Goal: Information Seeking & Learning: Learn about a topic

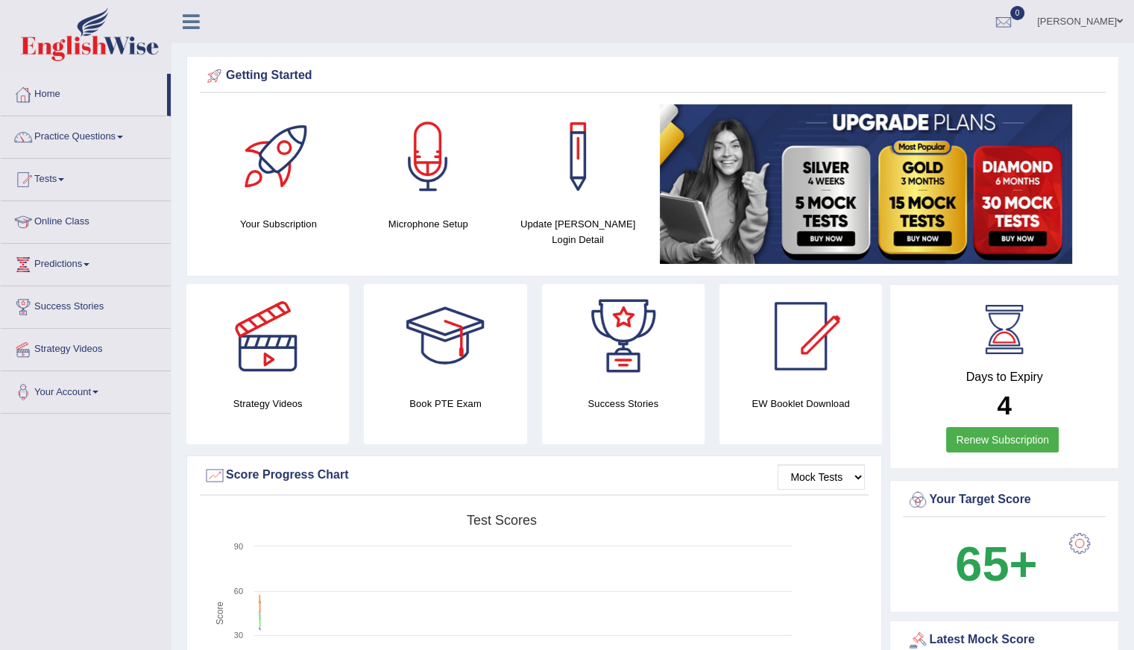
click at [64, 96] on link "Home" at bounding box center [84, 92] width 166 height 37
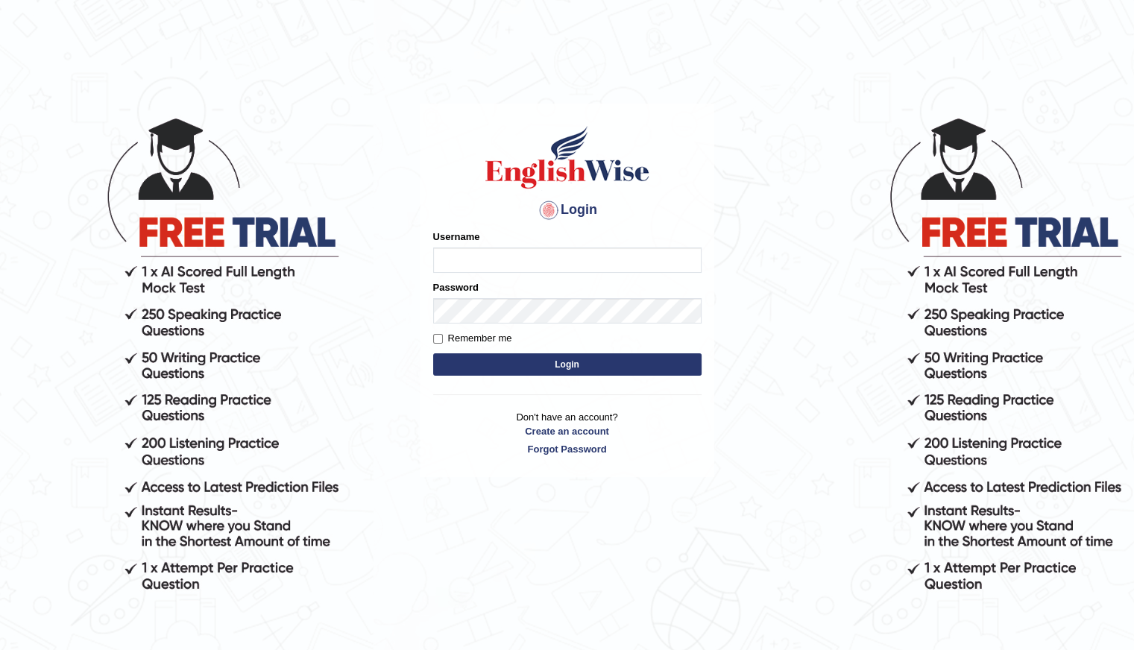
click at [489, 251] on input "Username" at bounding box center [567, 260] width 268 height 25
type input "Shani221"
click at [396, 404] on body "Login Please fix the following errors: Username Shani221 Password Remember me L…" at bounding box center [567, 382] width 1134 height 650
click at [567, 377] on form "Please fix the following errors: Username Shani221 Password Remember me Login" at bounding box center [567, 305] width 268 height 150
click at [567, 375] on button "Login" at bounding box center [567, 364] width 268 height 22
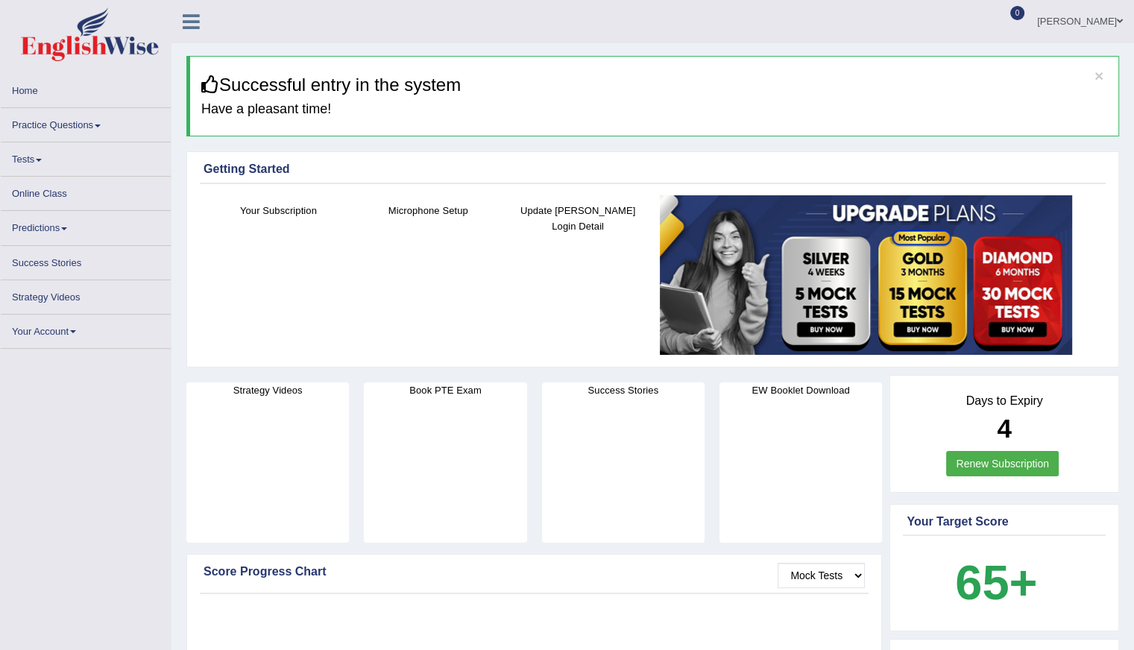
click at [70, 172] on link "Tests" at bounding box center [86, 156] width 170 height 29
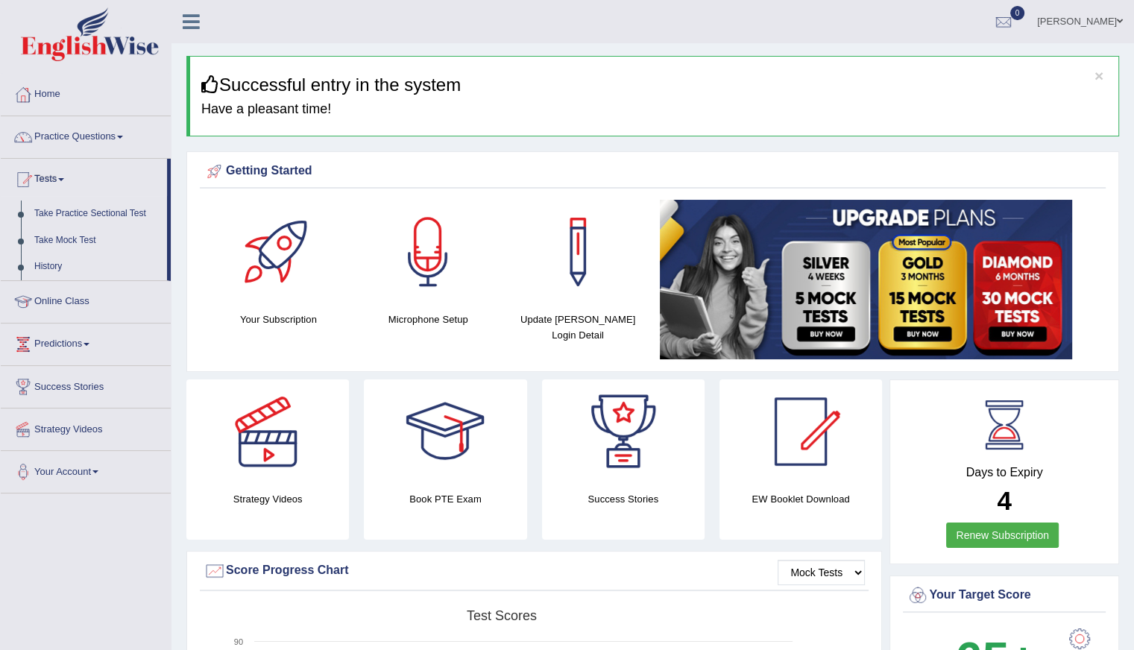
click at [1, 159] on link "Tests" at bounding box center [84, 177] width 166 height 37
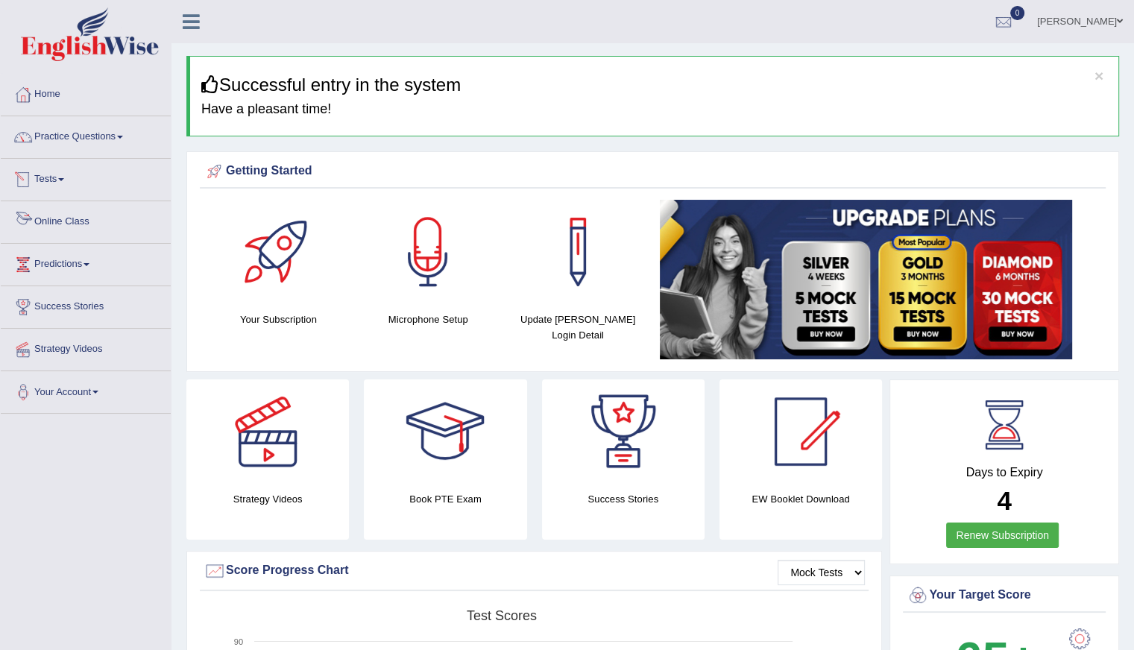
click at [81, 224] on link "Online Class" at bounding box center [86, 219] width 170 height 37
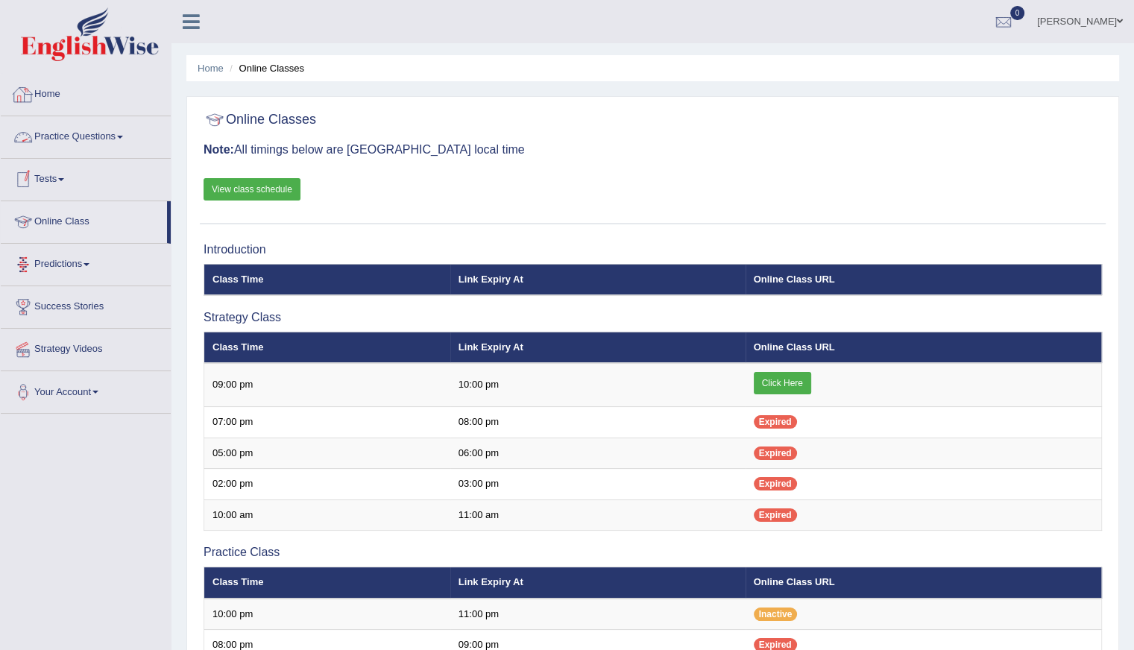
click at [69, 98] on link "Home" at bounding box center [86, 92] width 170 height 37
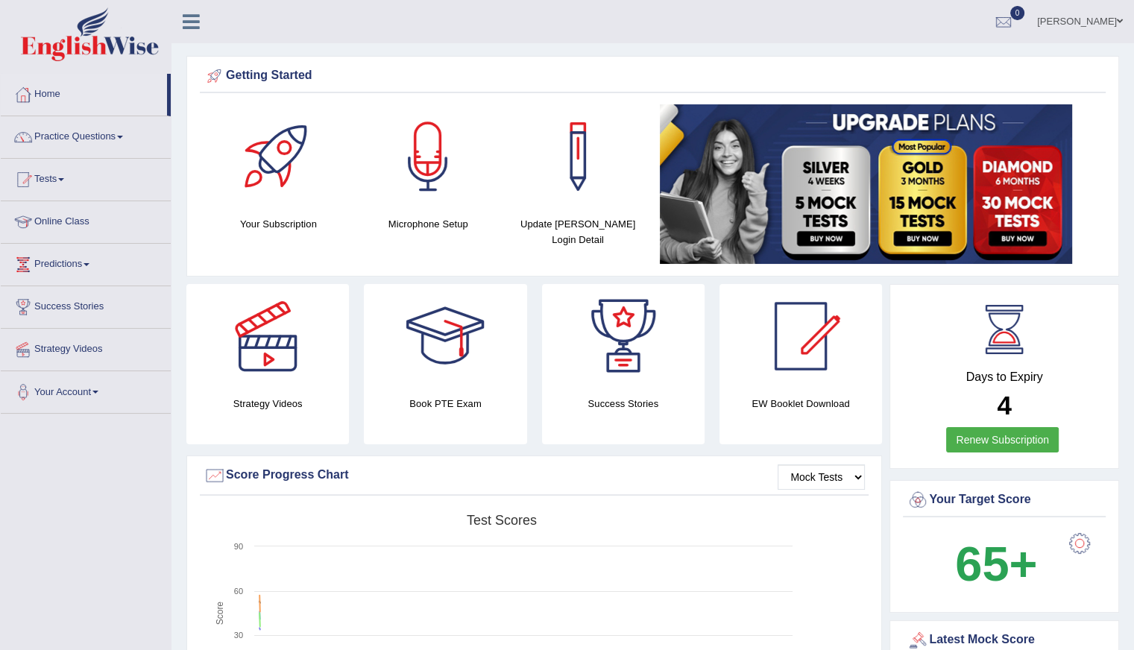
click at [76, 100] on link "Home" at bounding box center [84, 92] width 166 height 37
click at [88, 138] on link "Practice Questions" at bounding box center [86, 134] width 170 height 37
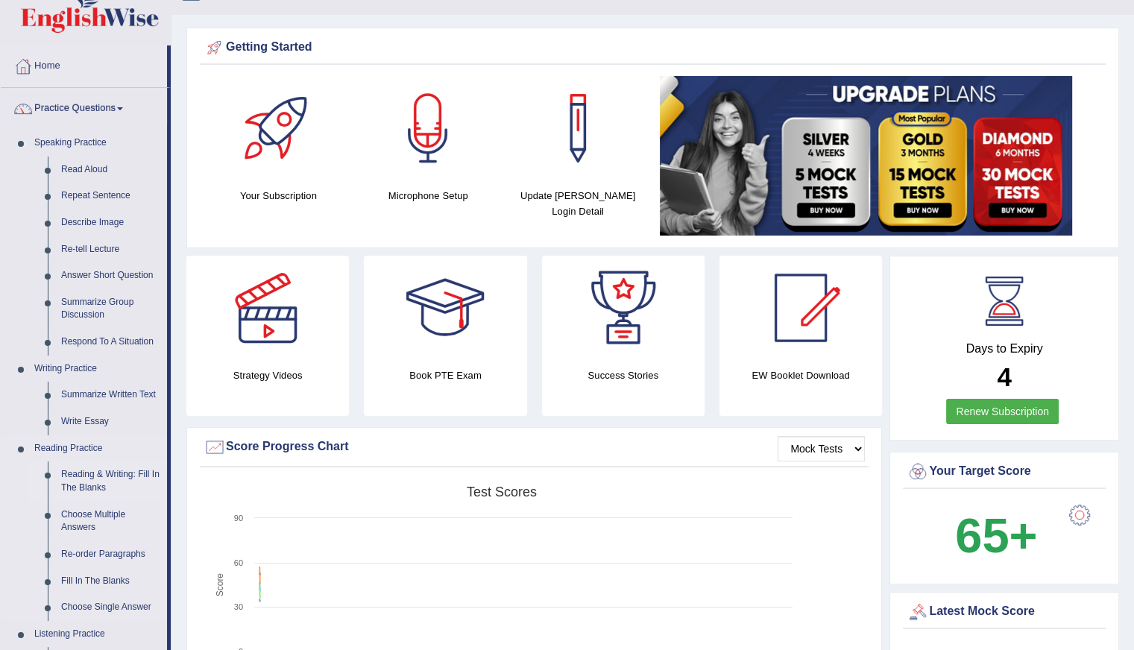
scroll to position [75, 0]
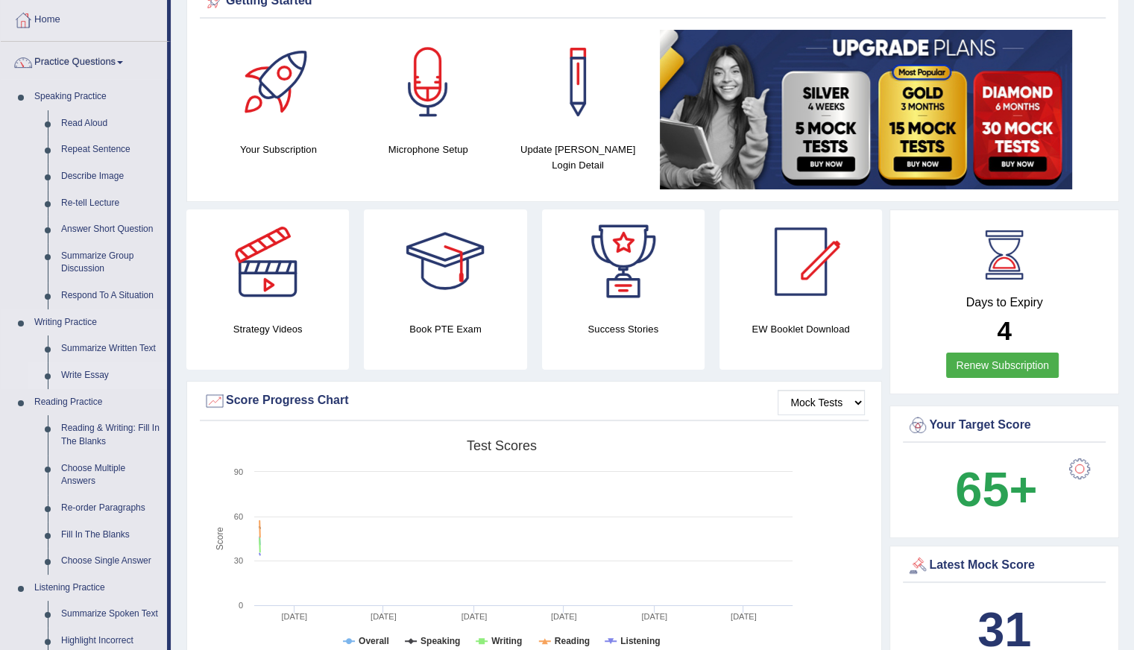
click at [84, 374] on link "Write Essay" at bounding box center [110, 375] width 113 height 27
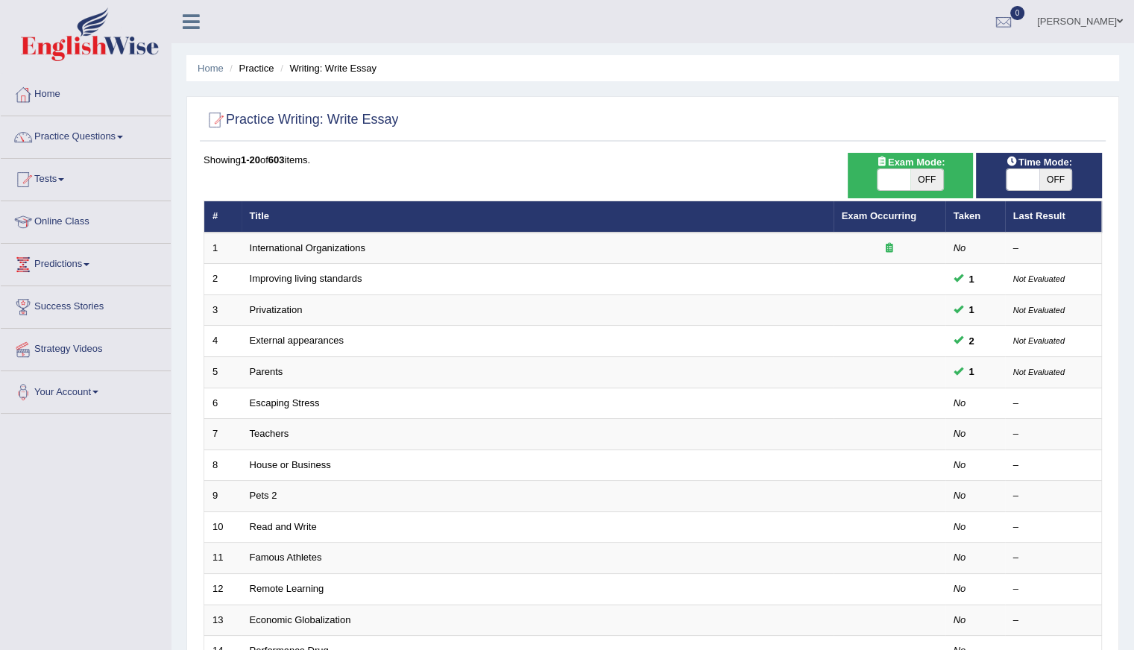
click at [1026, 174] on span at bounding box center [1023, 179] width 33 height 21
click at [1059, 180] on span "OFF" at bounding box center [1056, 179] width 33 height 21
checkbox input "true"
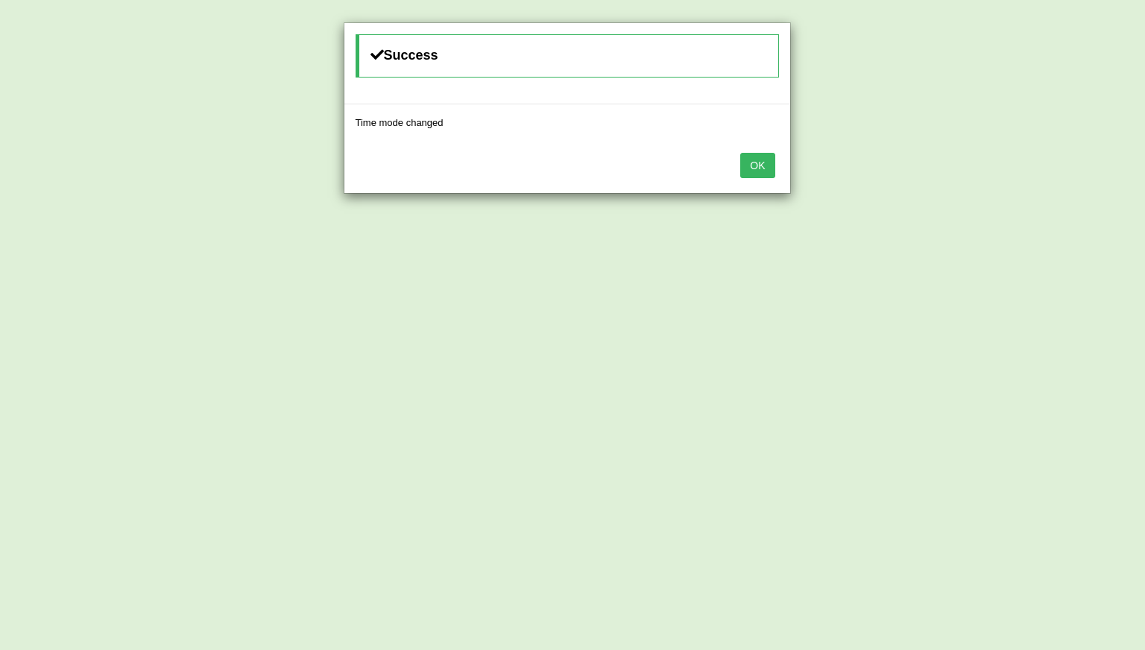
click at [770, 167] on button "OK" at bounding box center [757, 165] width 34 height 25
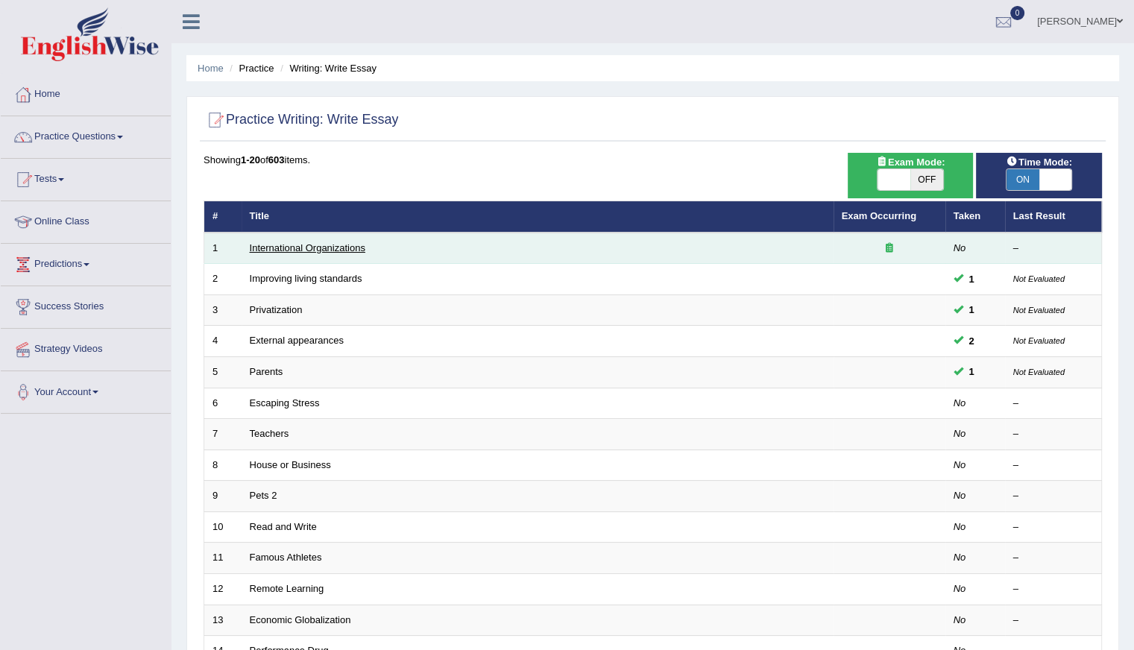
click at [318, 248] on link "International Organizations" at bounding box center [308, 247] width 116 height 11
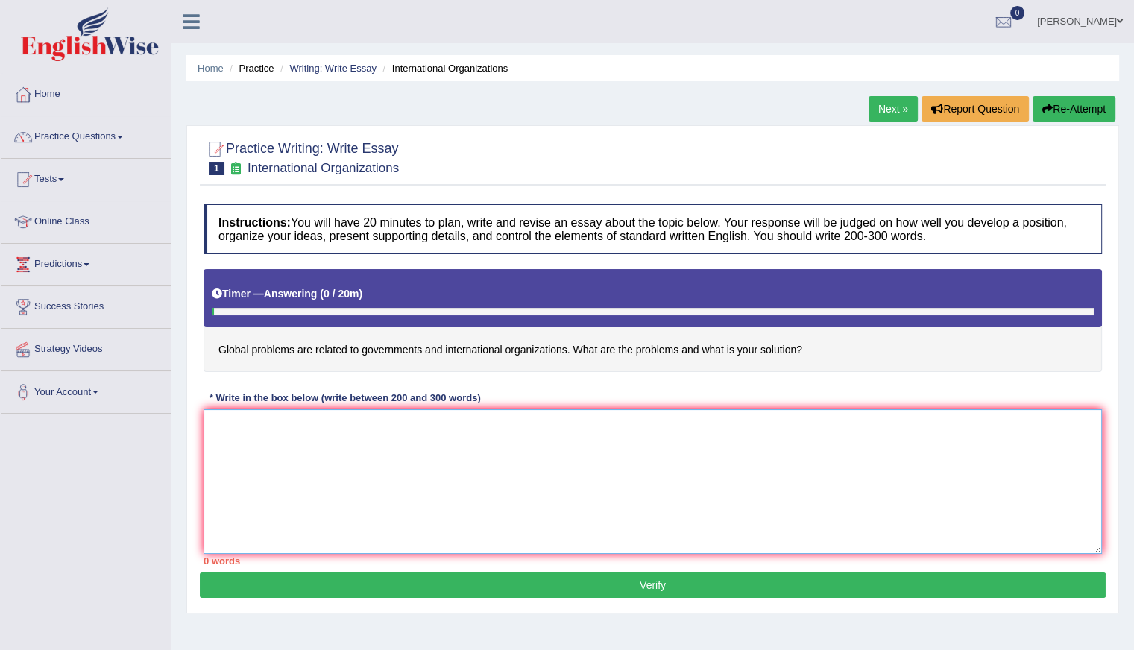
click at [419, 488] on textarea at bounding box center [653, 481] width 899 height 145
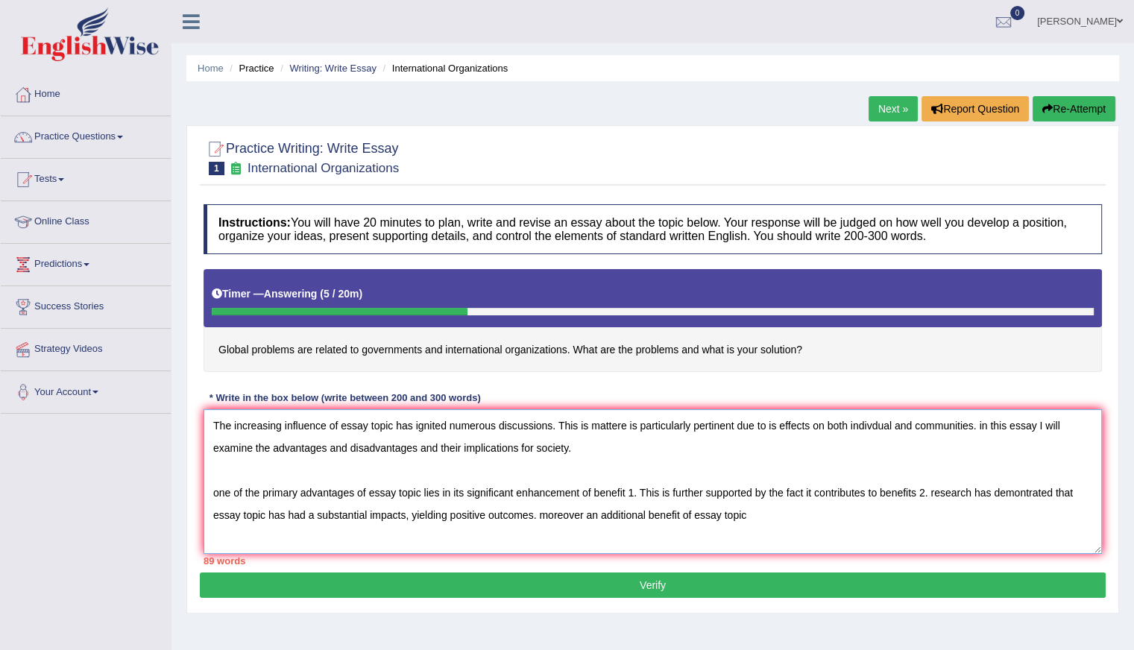
click at [548, 509] on textarea "The increasing influence of essay topic has ignited numerous discussions. This …" at bounding box center [653, 481] width 899 height 145
click at [934, 490] on textarea "The increasing influence of essay topic has ignited numerous discussions. This …" at bounding box center [653, 481] width 899 height 145
click at [780, 511] on textarea "The increasing influence of essay topic has ignited numerous discussions. This …" at bounding box center [653, 481] width 899 height 145
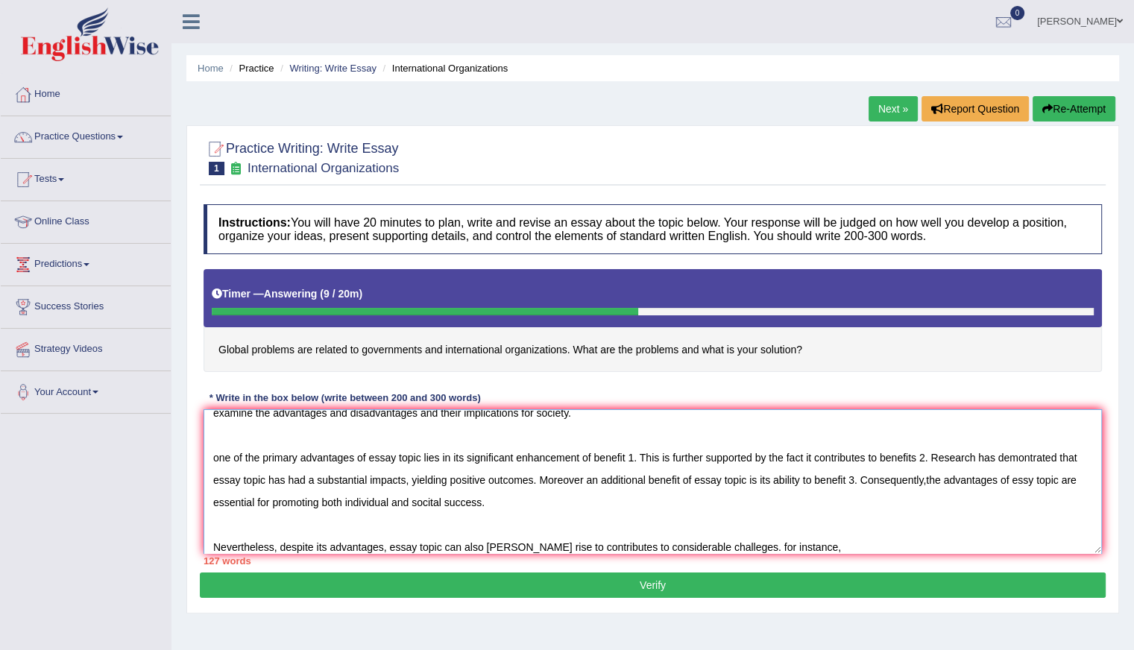
click at [726, 546] on textarea "The increasing influence of essay topic has ignited numerous discussions. This …" at bounding box center [653, 481] width 899 height 145
click at [809, 550] on textarea "The increasing influence of essay topic has ignited numerous discussions. This …" at bounding box center [653, 481] width 899 height 145
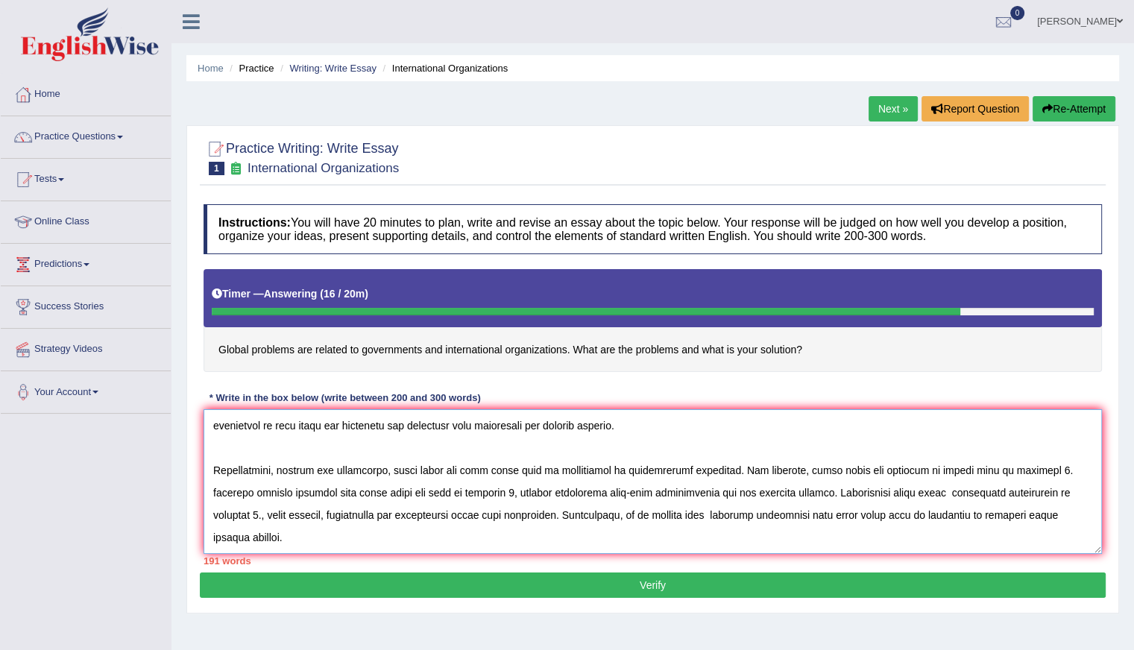
scroll to position [146, 0]
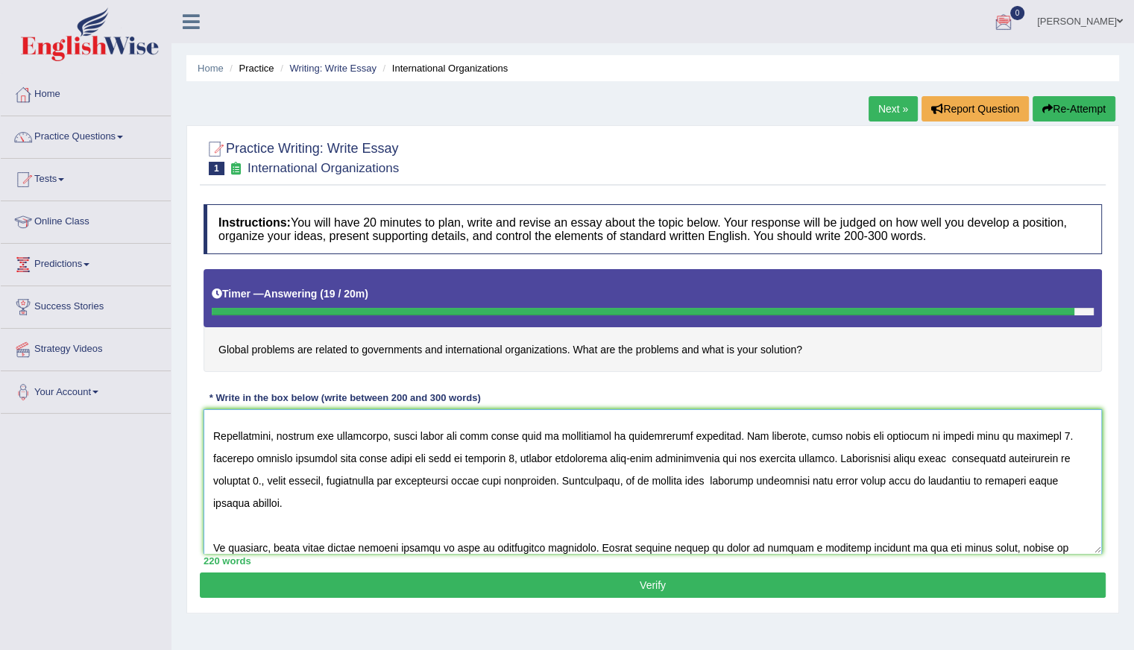
type textarea "The increasing influence of essay topic has ignited numerous discussions. This …"
click at [1080, 113] on button "Re-Attempt" at bounding box center [1074, 108] width 83 height 25
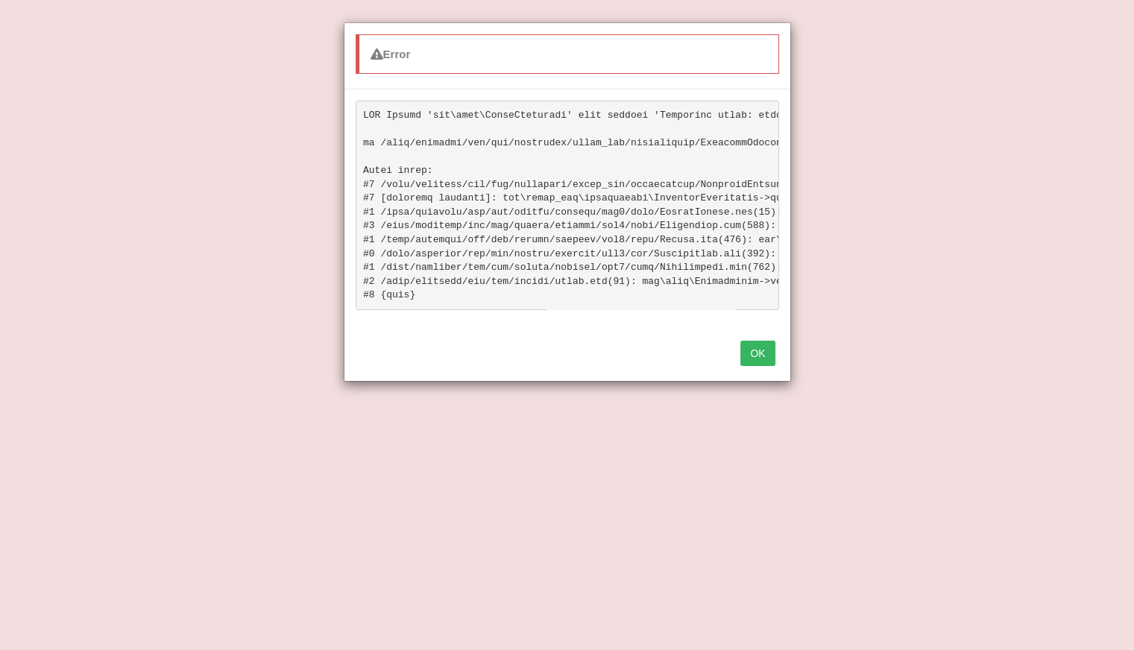
click at [770, 363] on button "OK" at bounding box center [757, 353] width 34 height 25
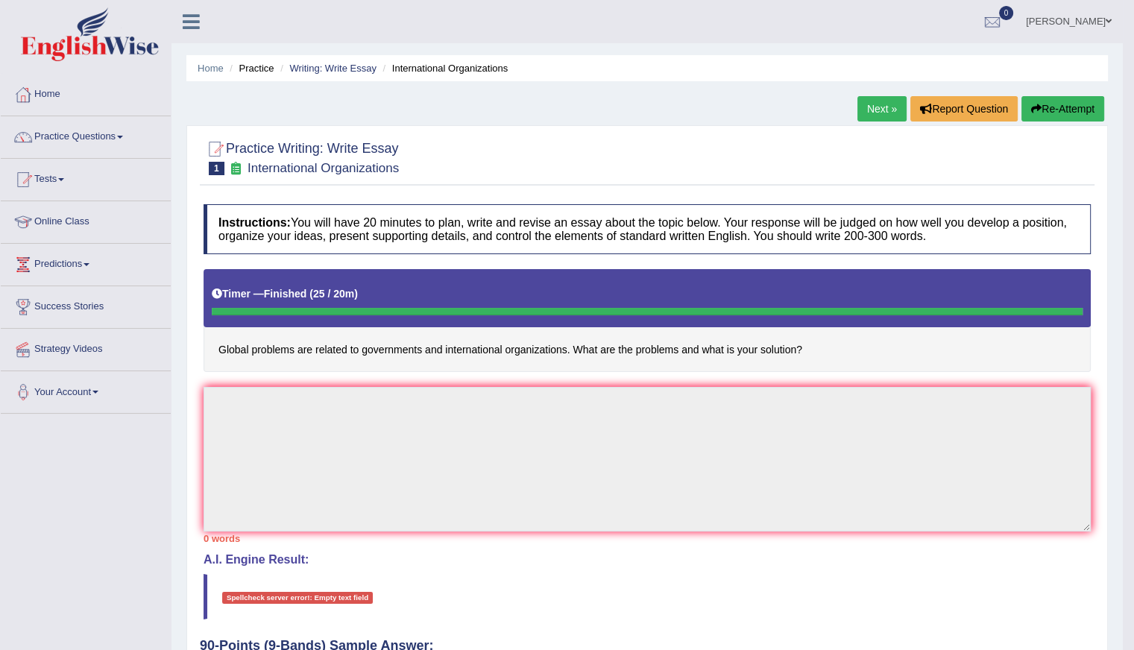
click at [1076, 110] on button "Re-Attempt" at bounding box center [1063, 108] width 83 height 25
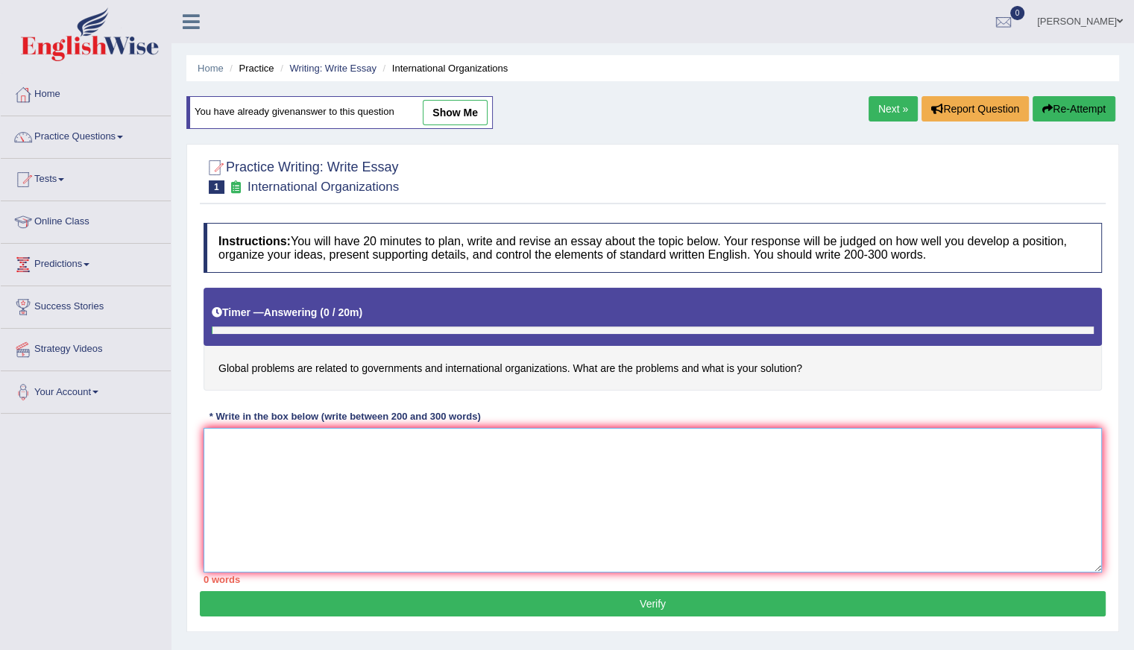
drag, startPoint x: 0, startPoint y: 0, endPoint x: 330, endPoint y: 532, distance: 626.0
click at [330, 532] on textarea at bounding box center [653, 500] width 899 height 145
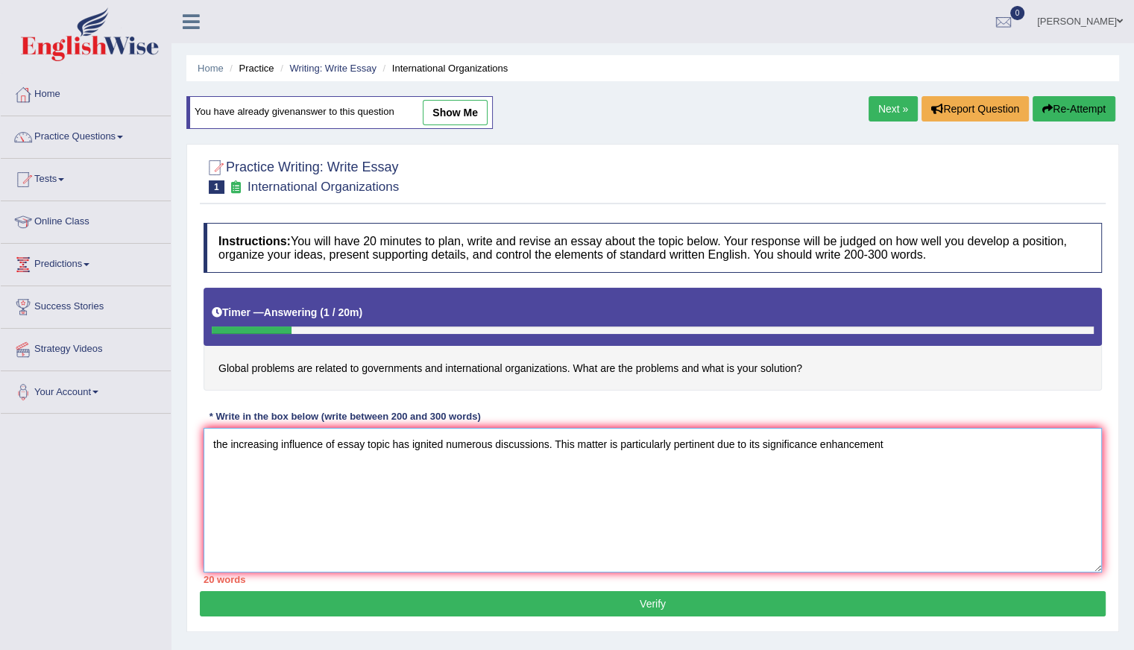
type textarea "the increasing influence of essay topic has ignited numerous discussions. This …"
click at [1073, 115] on button "Re-Attempt" at bounding box center [1074, 108] width 83 height 25
click at [1077, 108] on button "Re-Attempt" at bounding box center [1074, 108] width 83 height 25
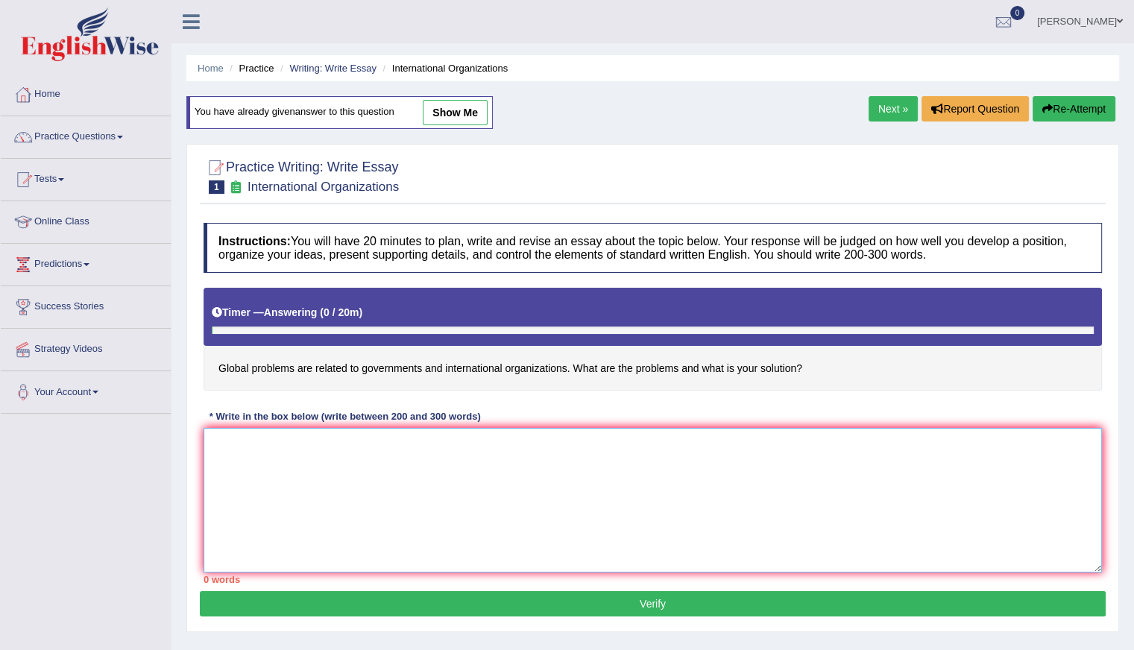
click at [465, 442] on textarea at bounding box center [653, 500] width 899 height 145
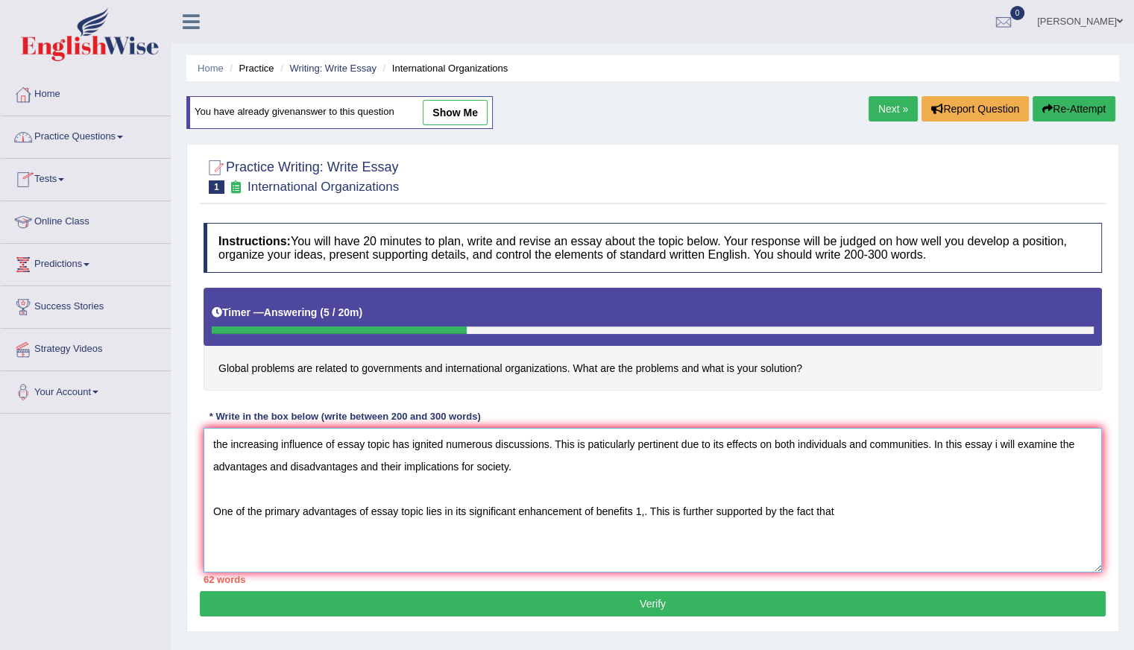
type textarea "the increasing influence of essay topic has ignited numerous discussions. This …"
click at [1057, 101] on button "Re-Attempt" at bounding box center [1074, 108] width 83 height 25
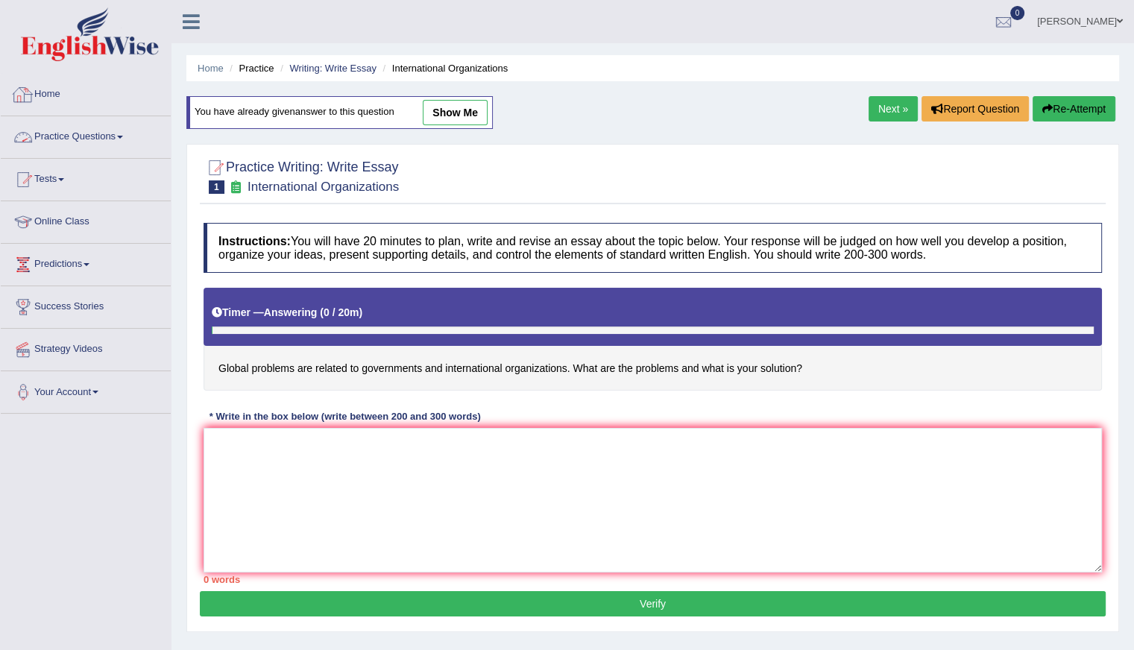
click at [44, 95] on link "Home" at bounding box center [86, 92] width 170 height 37
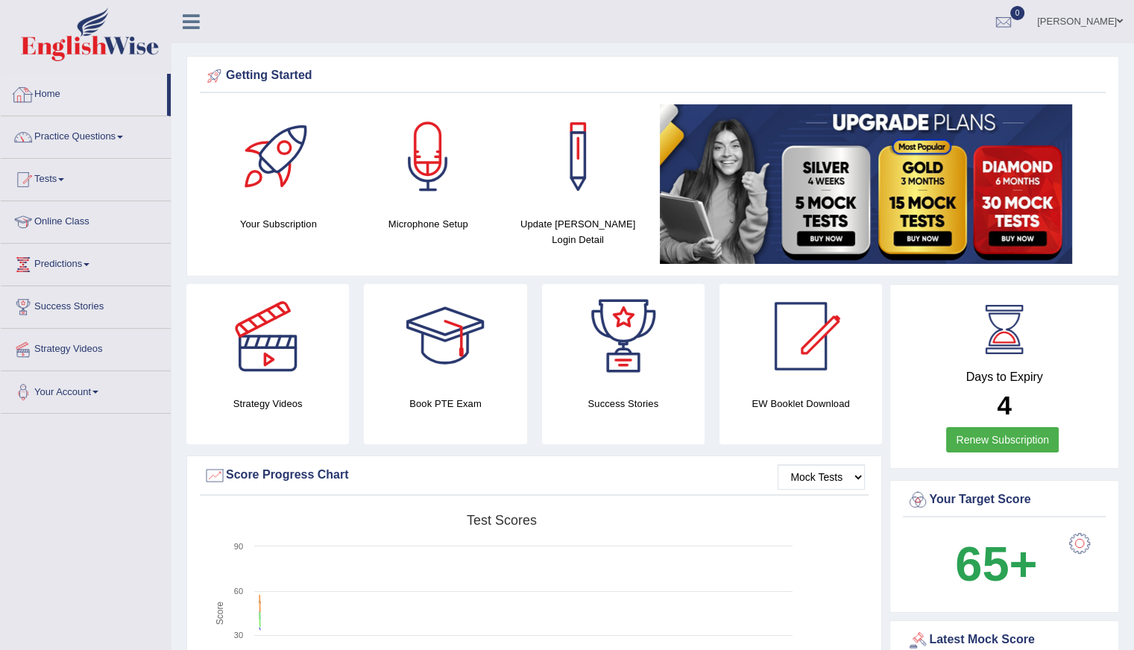
click at [84, 92] on link "Home" at bounding box center [84, 92] width 166 height 37
click at [81, 132] on link "Practice Questions" at bounding box center [86, 134] width 170 height 37
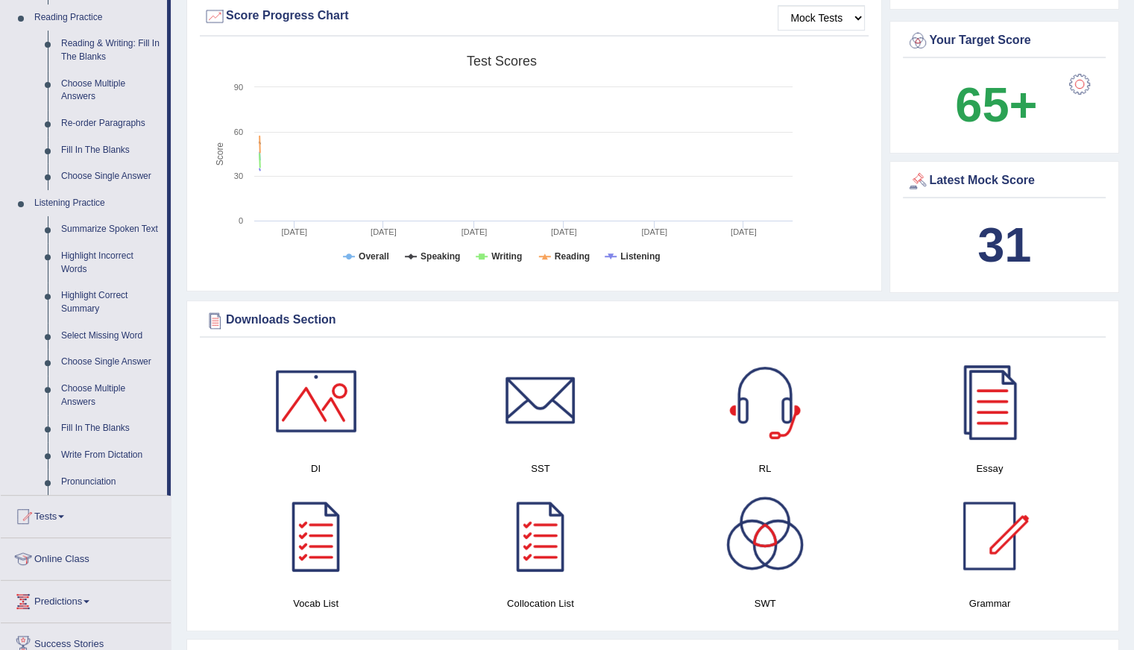
scroll to position [597, 0]
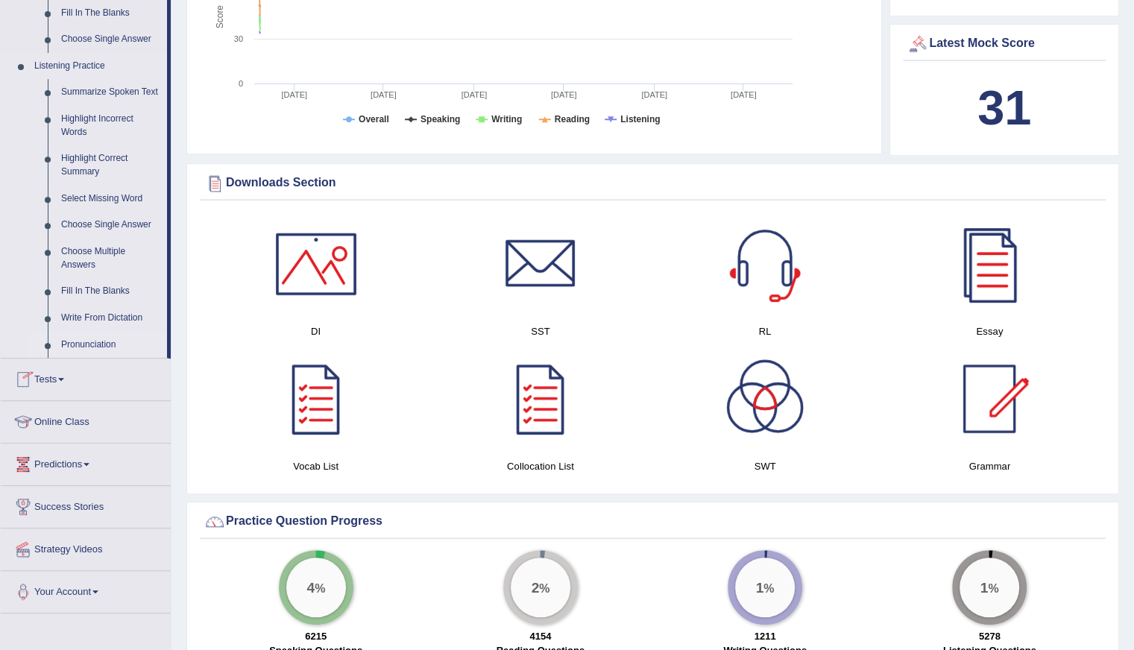
click at [81, 345] on link "Pronunciation" at bounding box center [110, 345] width 113 height 27
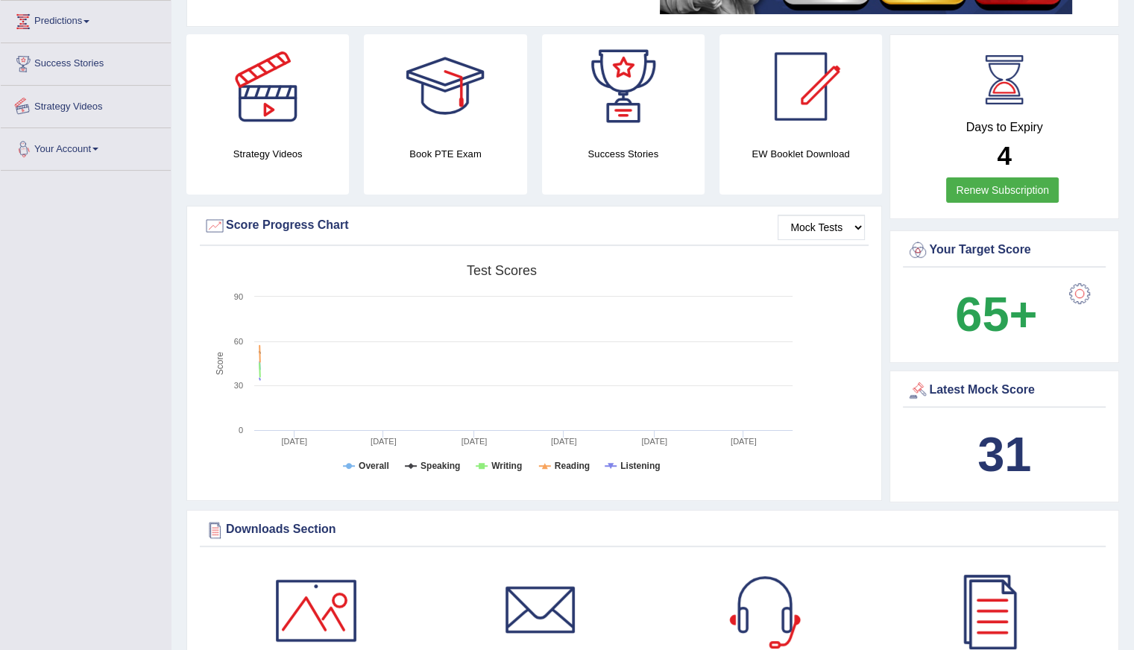
scroll to position [201, 0]
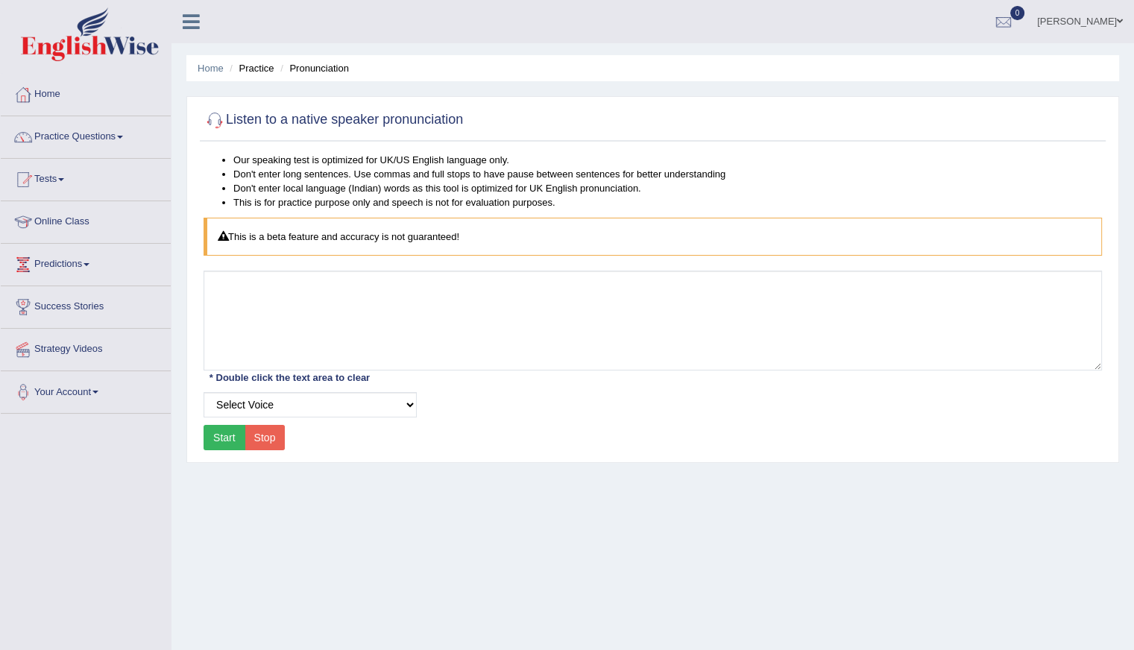
click at [221, 433] on button "Start" at bounding box center [225, 437] width 42 height 25
click at [412, 405] on select "Select Voice UK English [DEMOGRAPHIC_DATA] UK English [DEMOGRAPHIC_DATA]" at bounding box center [310, 404] width 213 height 25
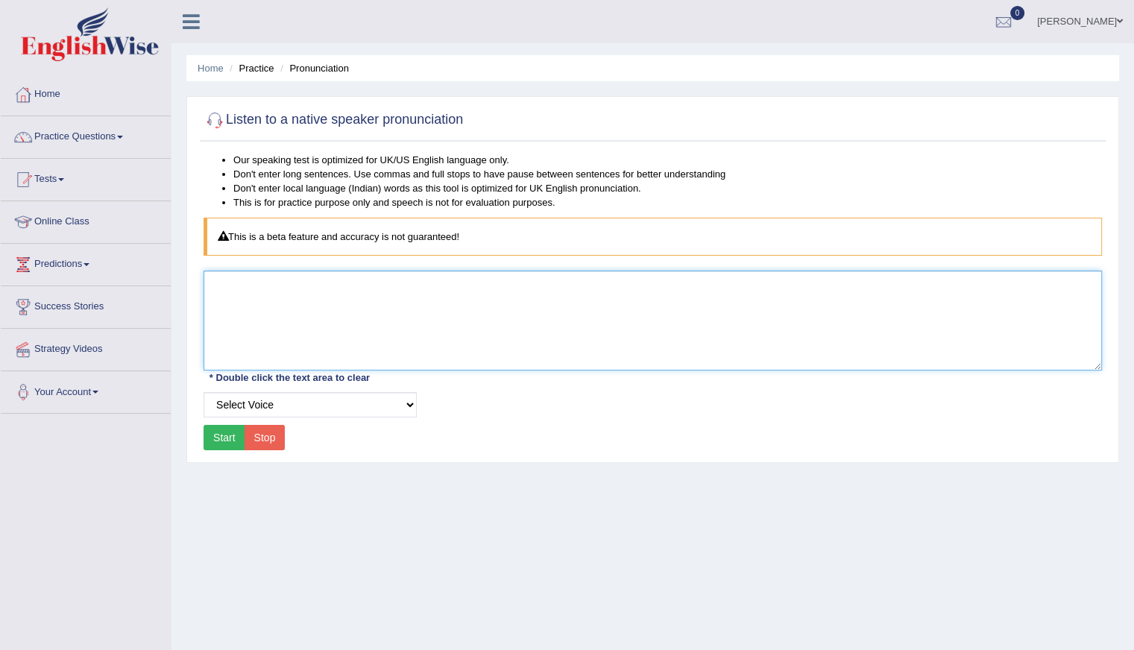
click at [302, 292] on textarea at bounding box center [653, 321] width 899 height 100
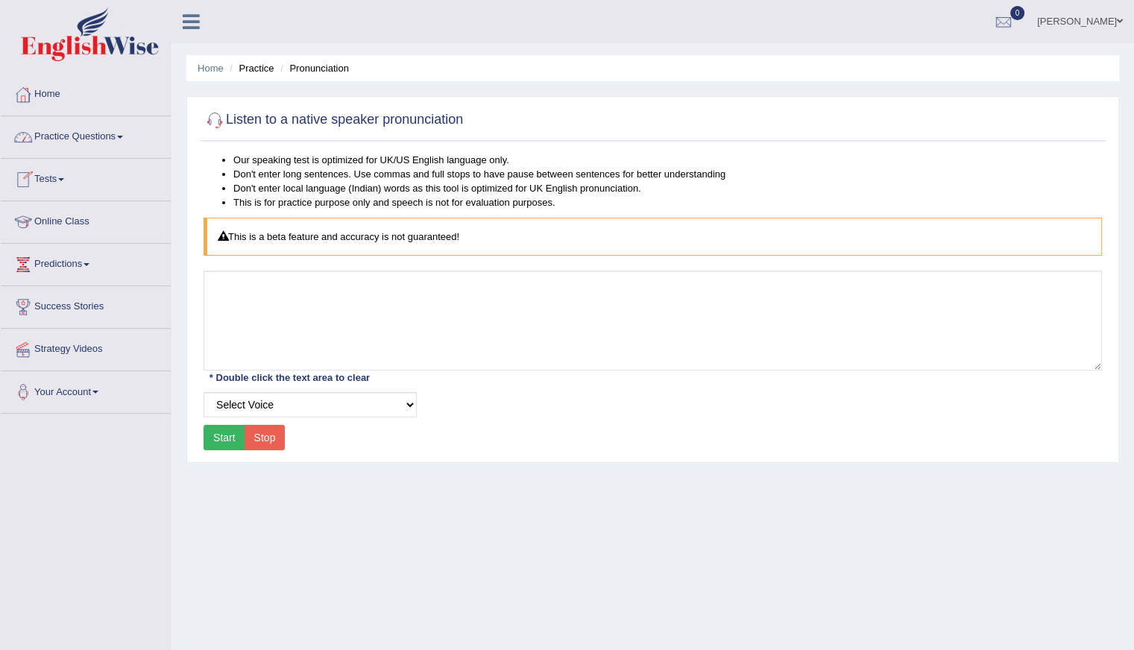
click at [66, 142] on link "Practice Questions" at bounding box center [86, 134] width 170 height 37
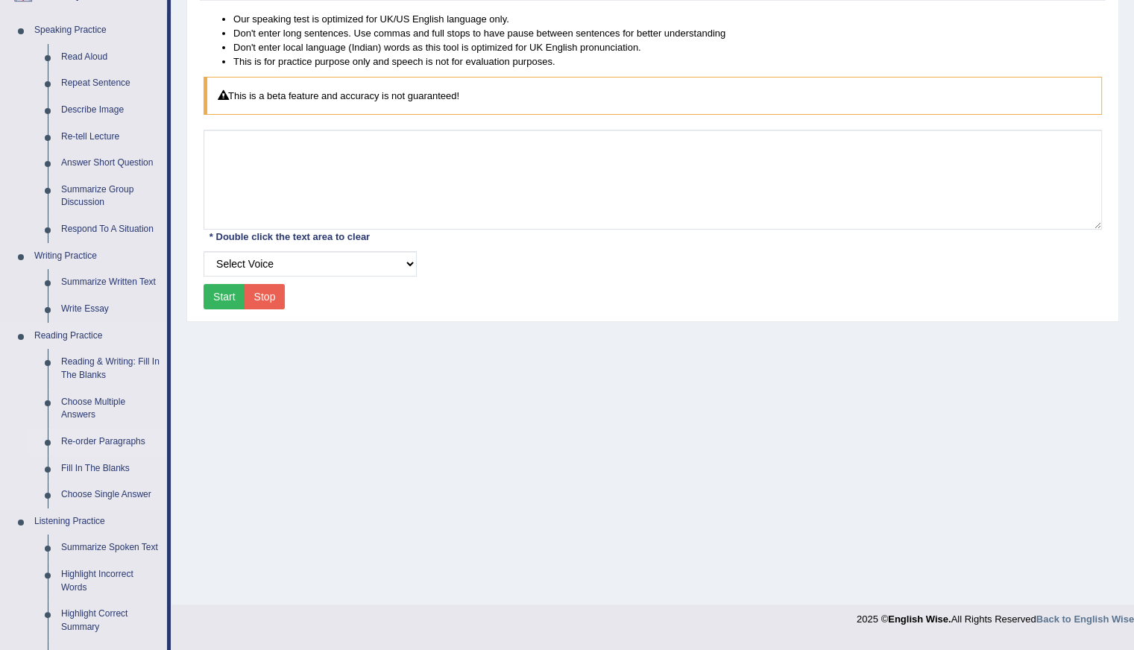
scroll to position [149, 0]
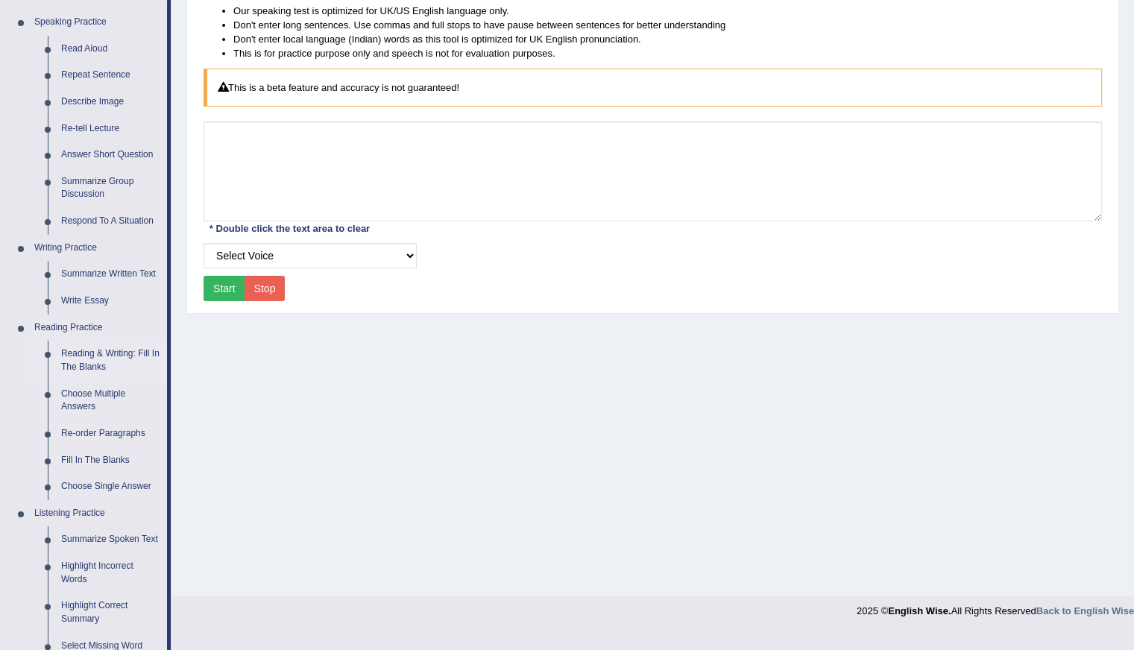
click at [101, 359] on link "Reading & Writing: Fill In The Blanks" at bounding box center [110, 361] width 113 height 40
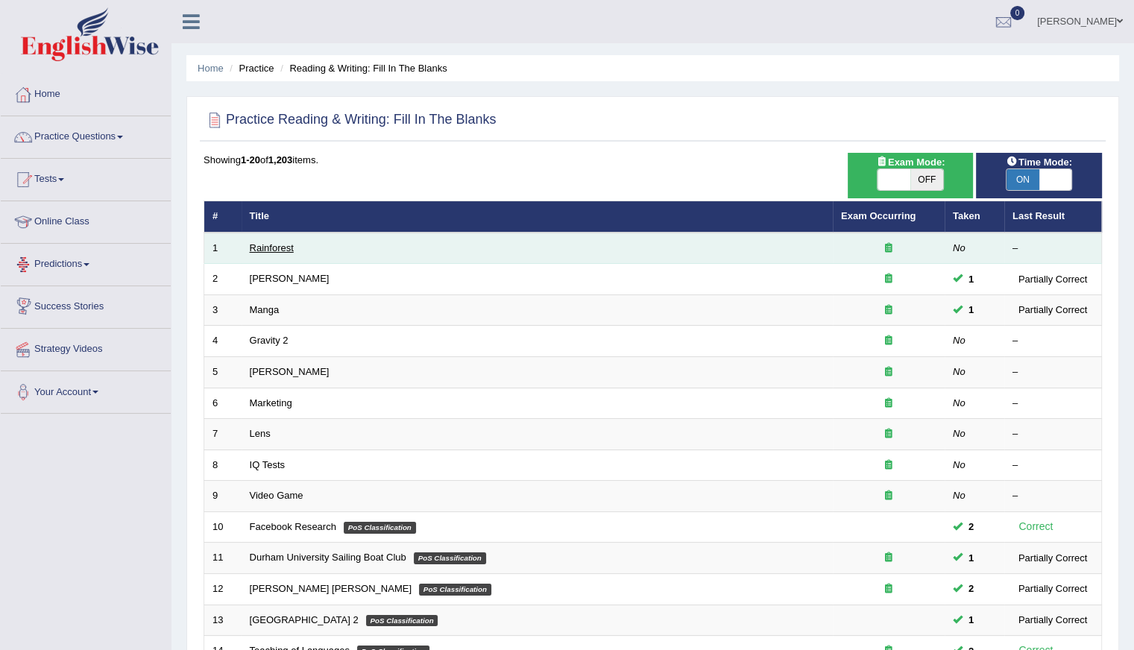
click at [276, 244] on link "Rainforest" at bounding box center [272, 247] width 44 height 11
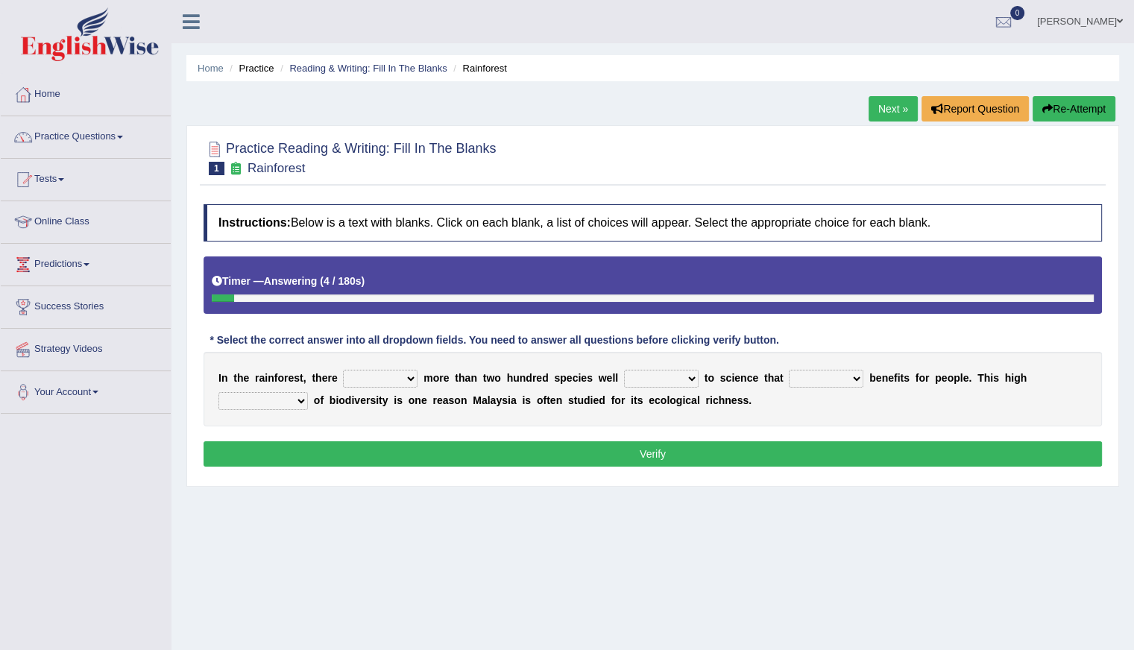
click at [406, 377] on select "have can be has is" at bounding box center [380, 379] width 75 height 18
click at [688, 375] on select "knowing known knew know" at bounding box center [661, 379] width 75 height 18
select select "known"
click at [624, 370] on select "knowing known knew know" at bounding box center [661, 379] width 75 height 18
click at [856, 381] on select "contain contained containing contains" at bounding box center [826, 379] width 75 height 18
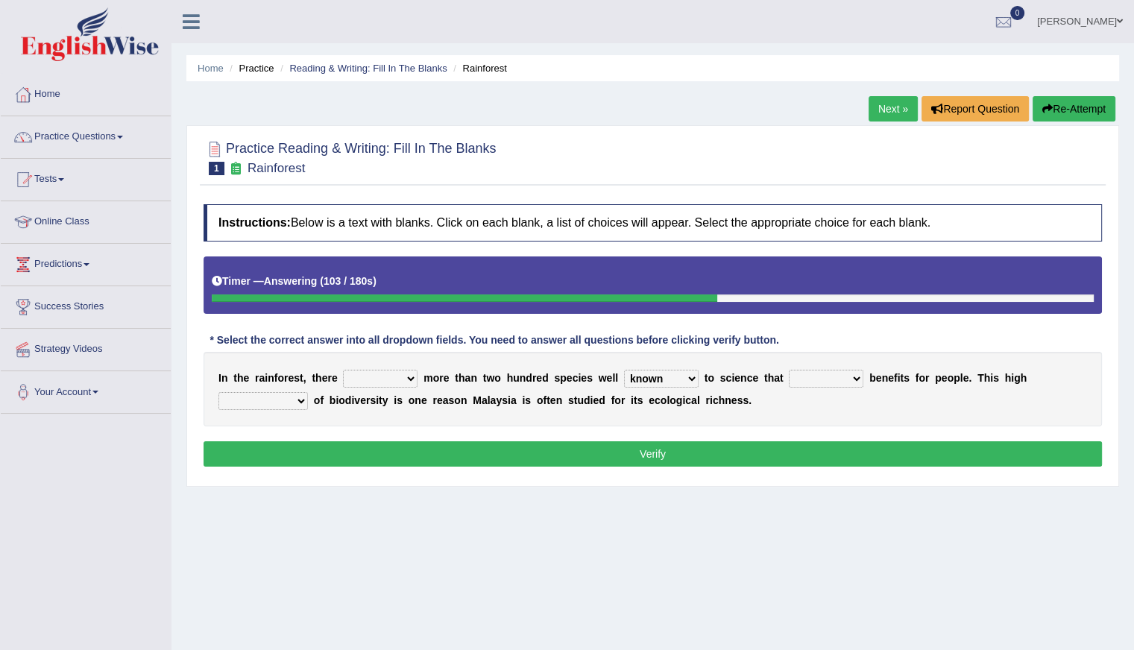
select select "contained"
click at [789, 370] on select "contain contained containing contains" at bounding box center [826, 379] width 75 height 18
click at [303, 394] on select "condensation conjunction continuity complexity" at bounding box center [262, 401] width 89 height 18
select select "complexity"
click at [218, 392] on select "condensation conjunction continuity complexity" at bounding box center [262, 401] width 89 height 18
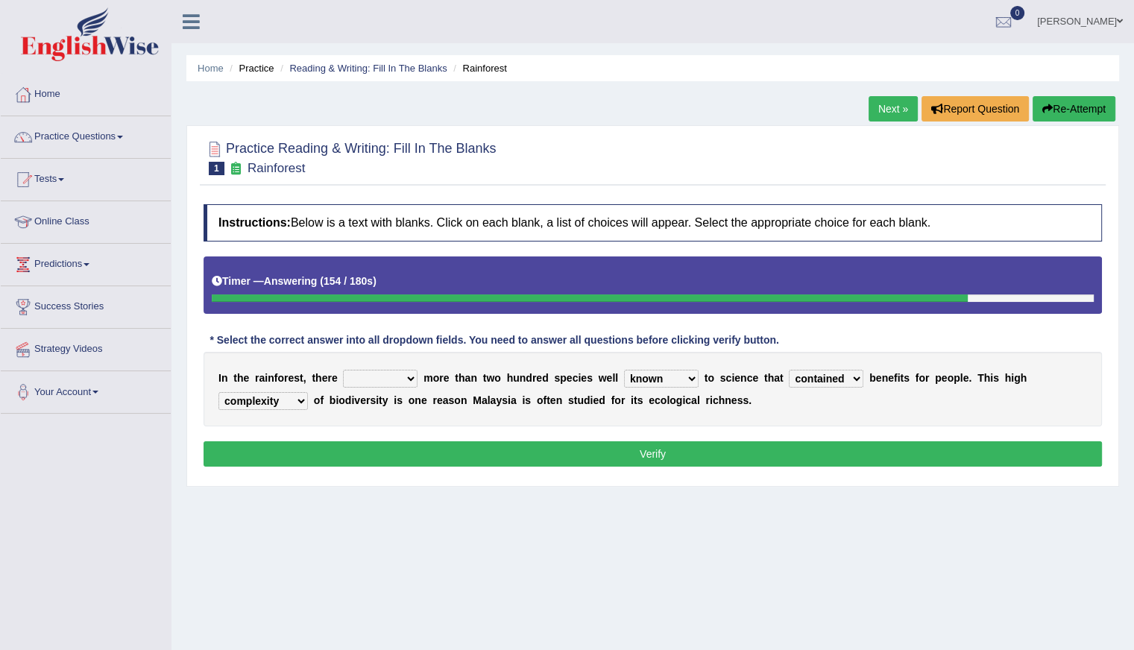
click at [405, 374] on select "have can be has is" at bounding box center [380, 379] width 75 height 18
select select "is"
click at [343, 370] on select "have can be has is" at bounding box center [380, 379] width 75 height 18
click at [667, 449] on button "Verify" at bounding box center [653, 453] width 899 height 25
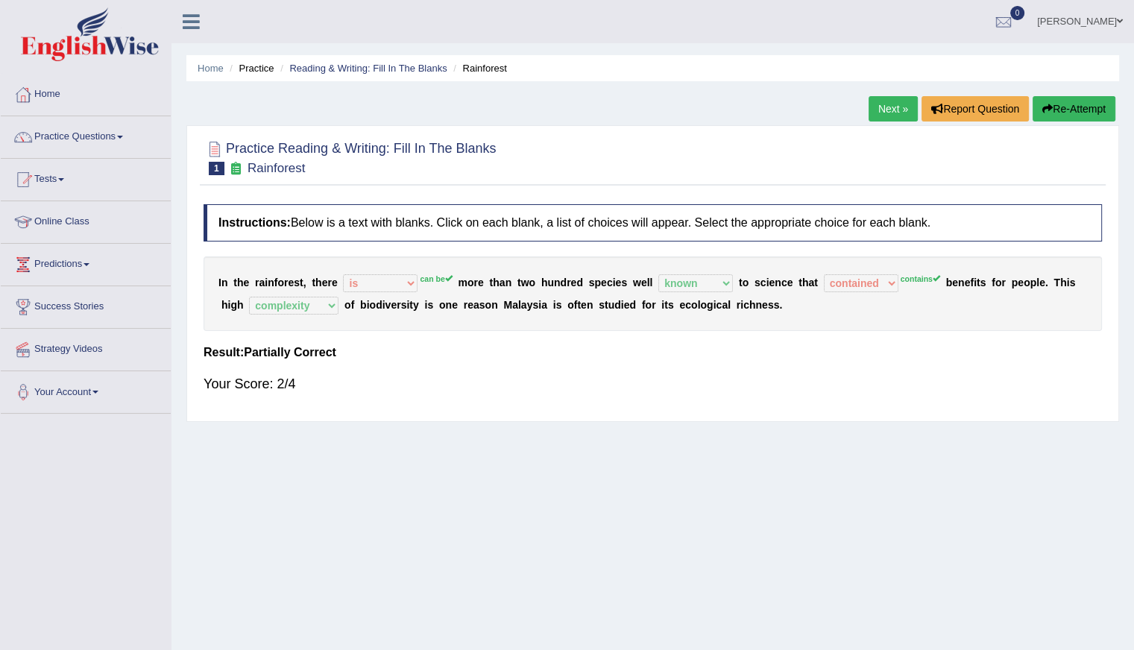
click at [1072, 99] on button "Re-Attempt" at bounding box center [1074, 108] width 83 height 25
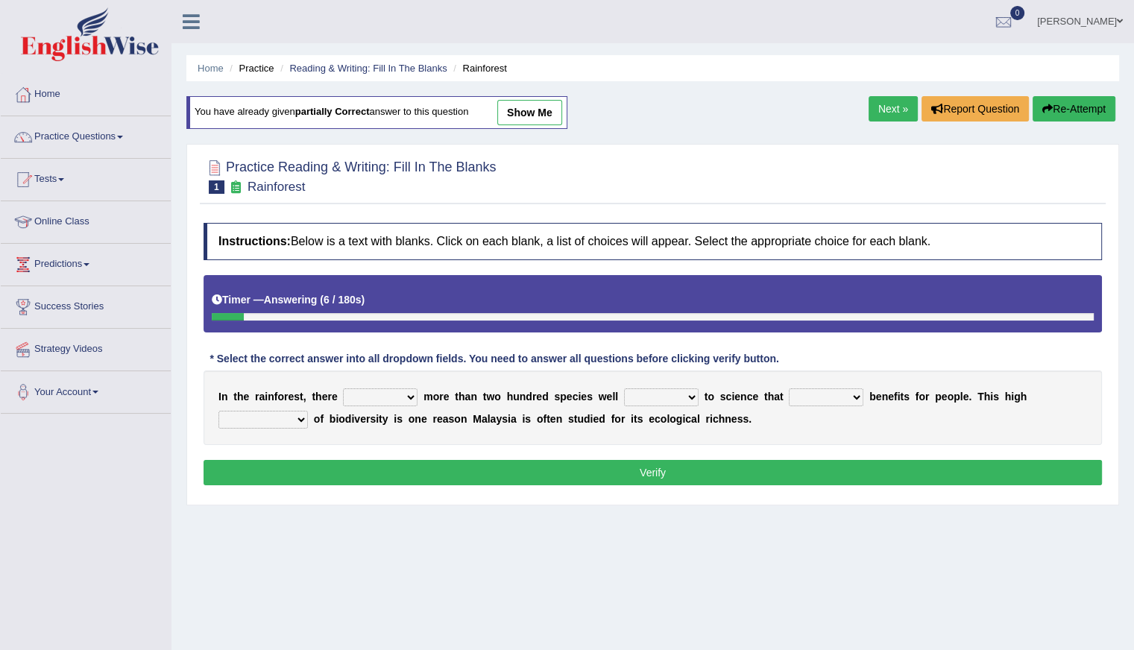
click at [885, 116] on link "Next »" at bounding box center [893, 108] width 49 height 25
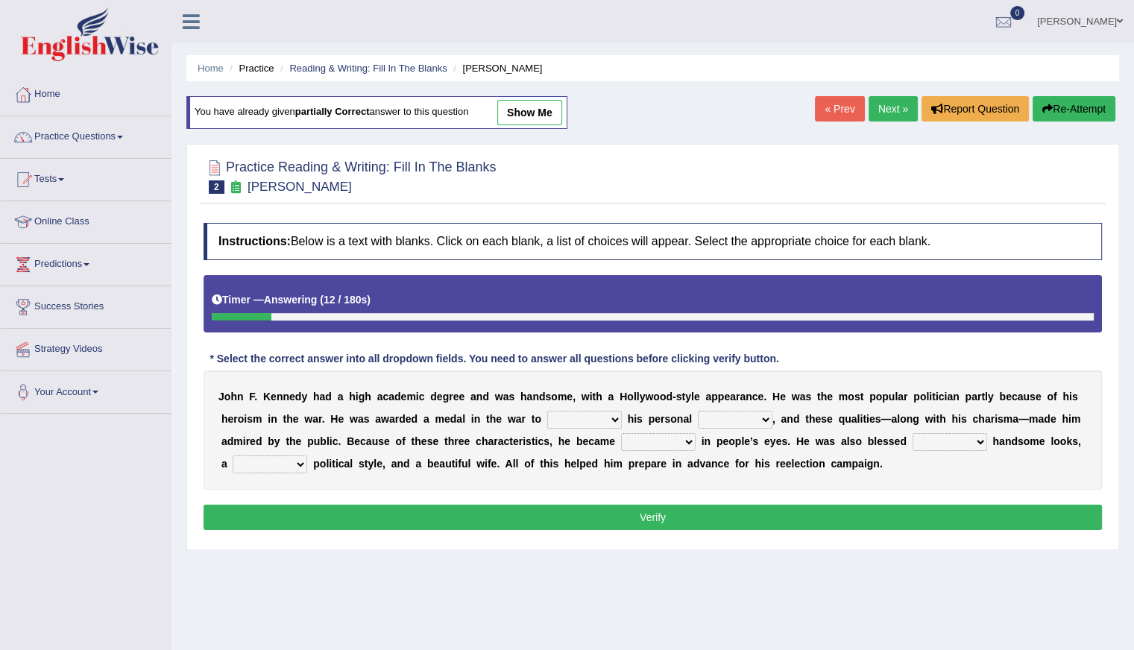
click at [623, 420] on b at bounding box center [625, 419] width 6 height 12
click at [611, 418] on select "prove show evidence upthrow" at bounding box center [584, 420] width 75 height 18
click at [108, 134] on link "Practice Questions" at bounding box center [86, 134] width 170 height 37
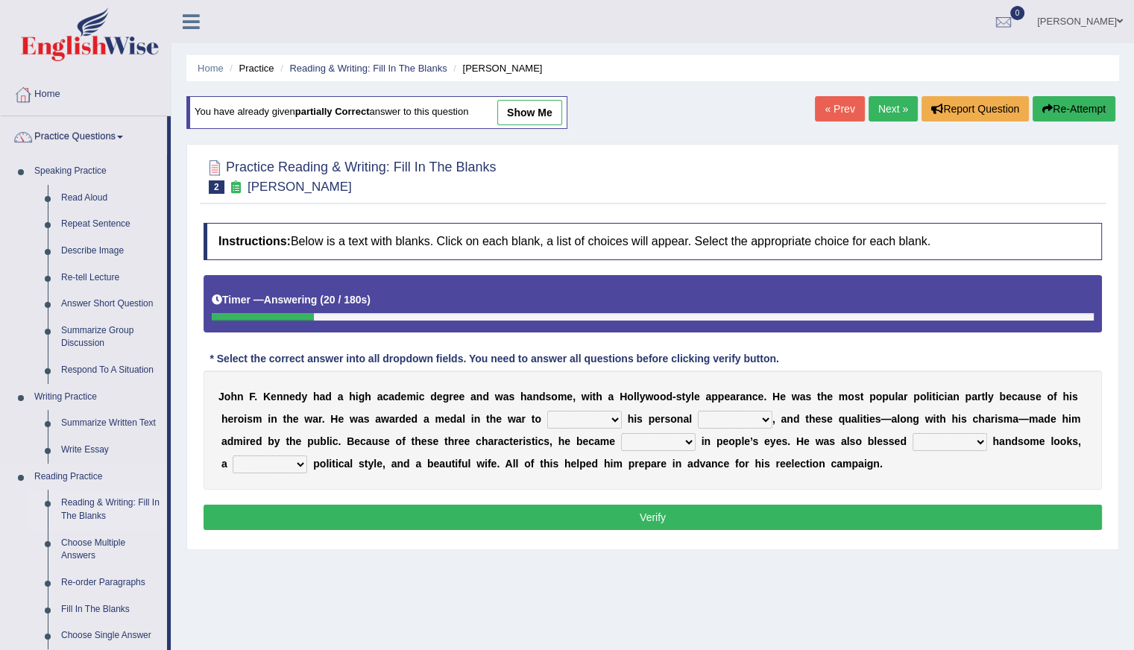
click at [128, 498] on link "Reading & Writing: Fill In The Blanks" at bounding box center [110, 510] width 113 height 40
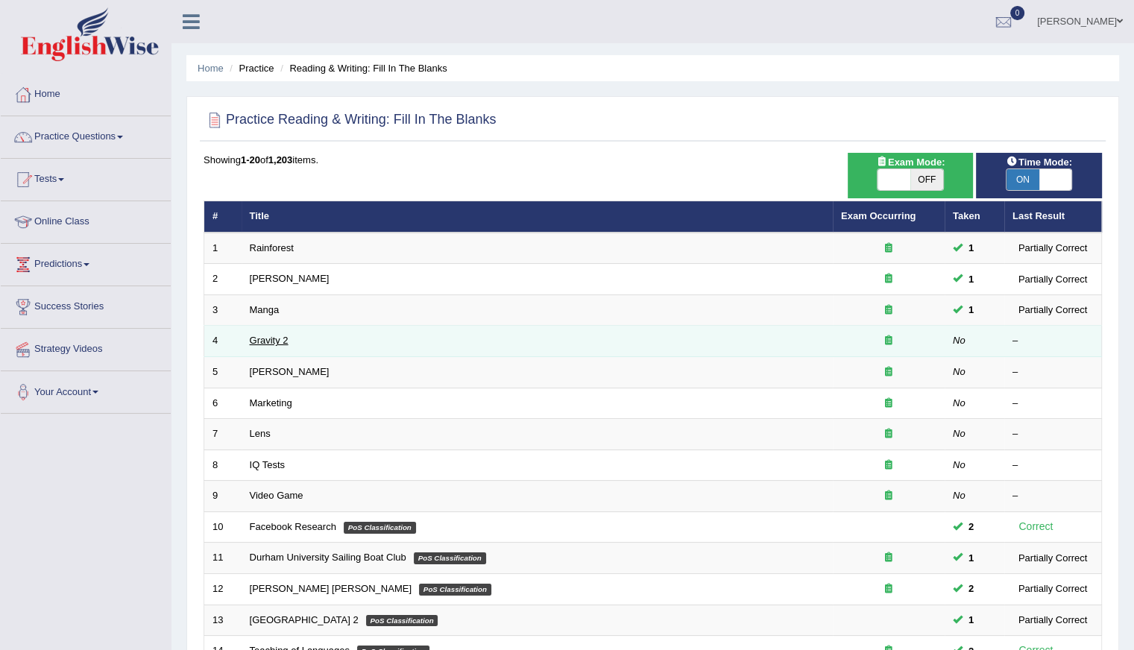
click at [254, 340] on link "Gravity 2" at bounding box center [269, 340] width 39 height 11
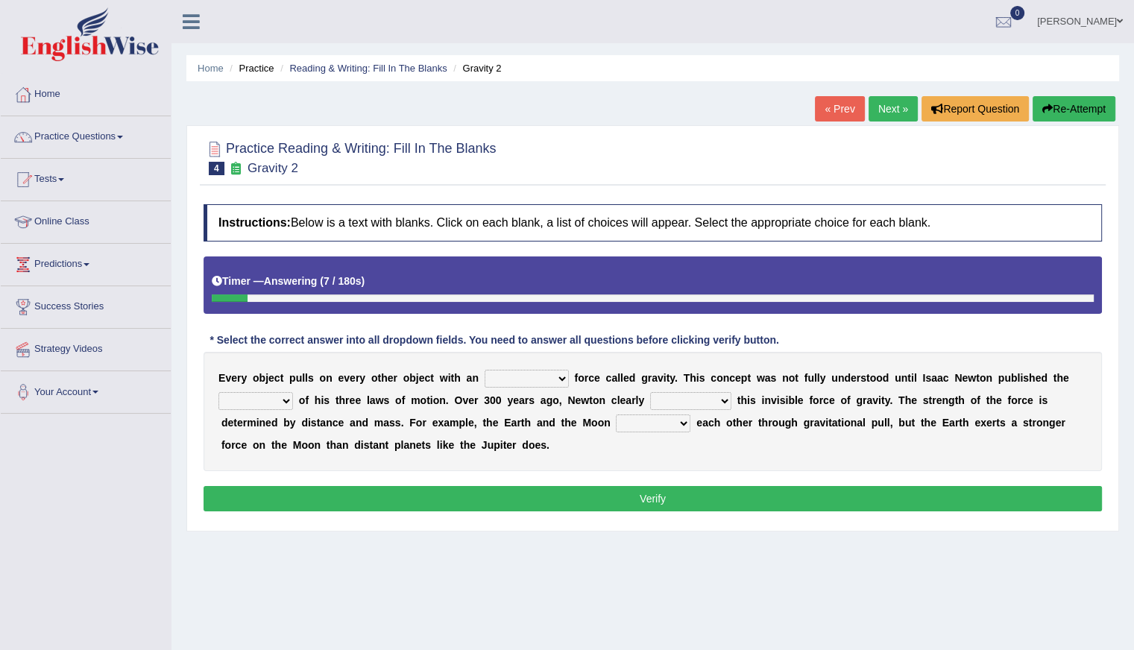
click at [552, 380] on select "invisible unknown unbelievable inconsistent" at bounding box center [527, 379] width 84 height 18
select select "invisible"
click at [485, 370] on select "invisible unknown unbelievable inconsistent" at bounding box center [527, 379] width 84 height 18
click at [289, 400] on select "concept theory method argument" at bounding box center [255, 401] width 75 height 18
select select "theory"
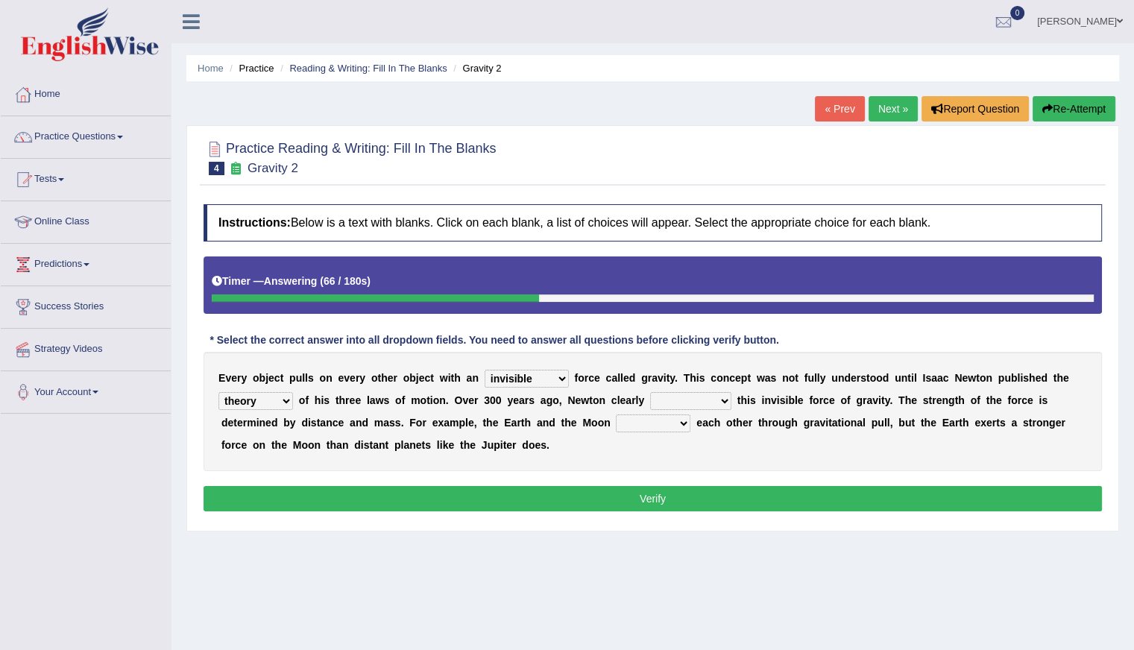
click at [218, 392] on select "concept theory method argument" at bounding box center [255, 401] width 75 height 18
click at [723, 400] on select "explained undermined overturned realized" at bounding box center [690, 401] width 81 height 18
select select "explained"
click at [650, 392] on select "explained undermined overturned realized" at bounding box center [690, 401] width 81 height 18
click at [685, 424] on select "affect spin evade span" at bounding box center [653, 424] width 75 height 18
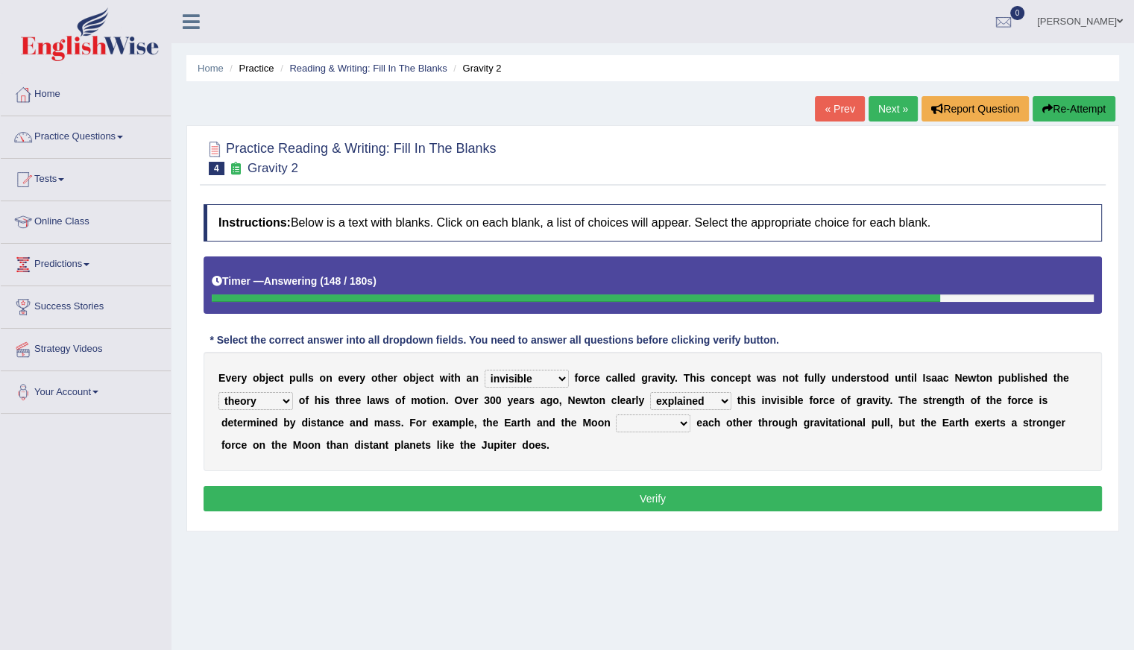
select select "span"
click at [616, 415] on select "affect spin evade span" at bounding box center [653, 424] width 75 height 18
click at [668, 500] on button "Verify" at bounding box center [653, 498] width 899 height 25
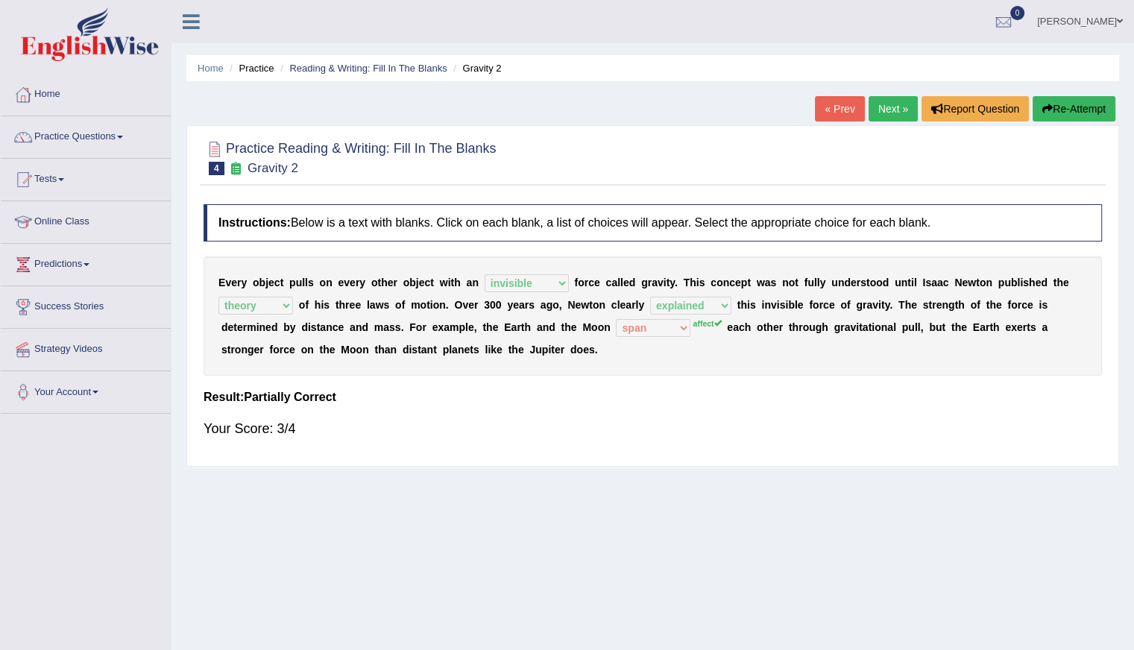
click at [874, 104] on link "Next »" at bounding box center [893, 108] width 49 height 25
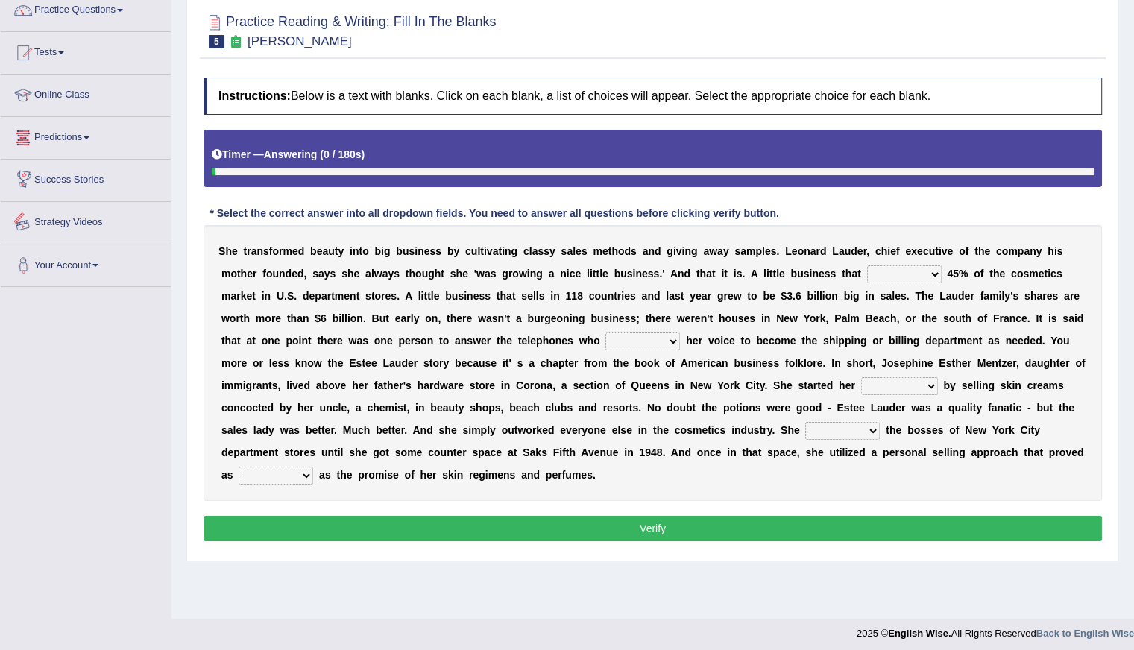
scroll to position [133, 0]
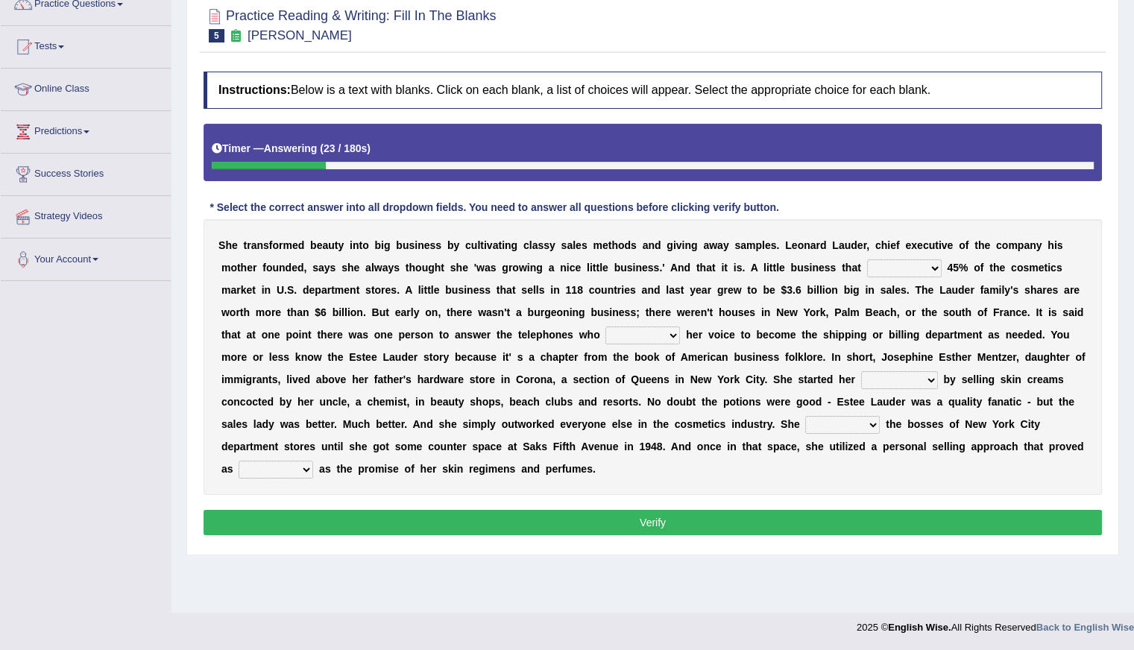
click at [932, 266] on select "has controls makes maintains" at bounding box center [904, 269] width 75 height 18
select select "has"
click at [867, 260] on select "has controls makes maintains" at bounding box center [904, 269] width 75 height 18
click at [940, 271] on select "has controls makes maintains" at bounding box center [904, 269] width 75 height 18
click at [794, 502] on div "Instructions: Below is a text with blanks. Click on each blank, a list of choic…" at bounding box center [653, 305] width 906 height 483
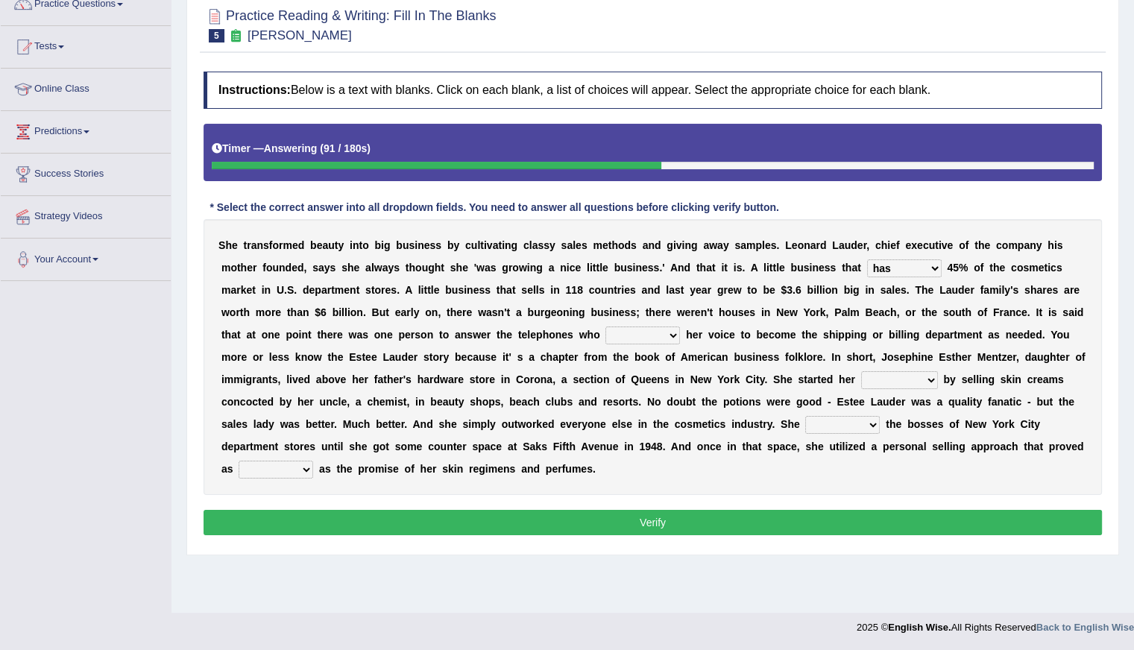
click at [674, 336] on select "switched changed raised used" at bounding box center [643, 336] width 75 height 18
select select "raised"
click at [606, 327] on select "switched changed raised used" at bounding box center [643, 336] width 75 height 18
click at [925, 375] on select "job institute companion enterprise" at bounding box center [899, 380] width 77 height 18
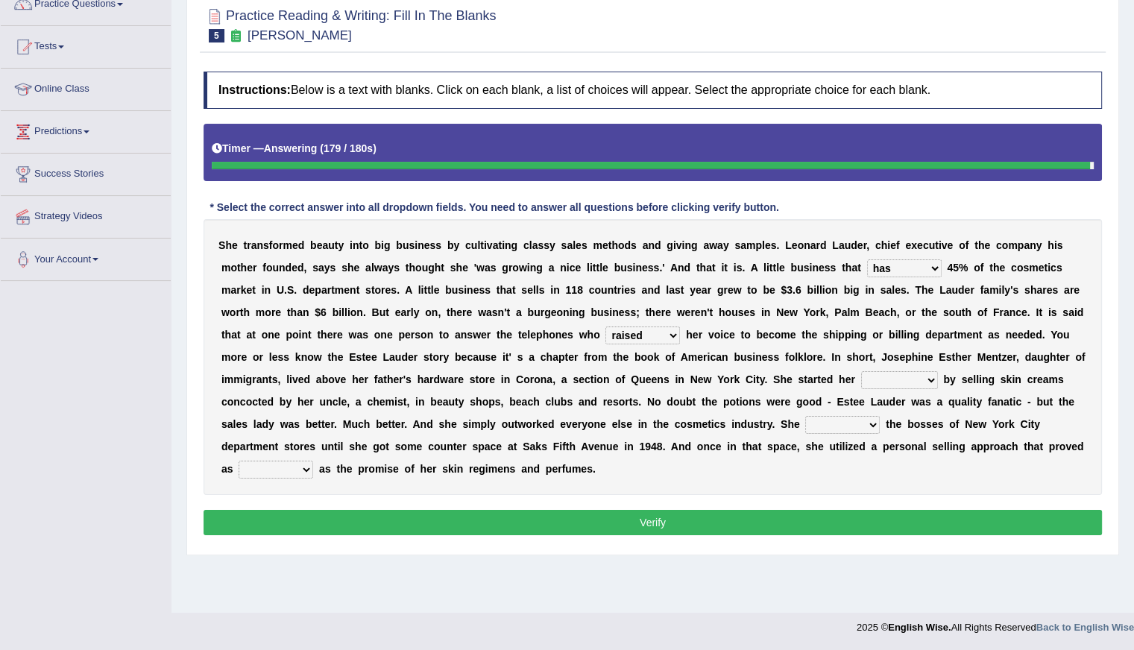
select select "job"
click at [861, 371] on select "job institute companion enterprise" at bounding box center [899, 380] width 77 height 18
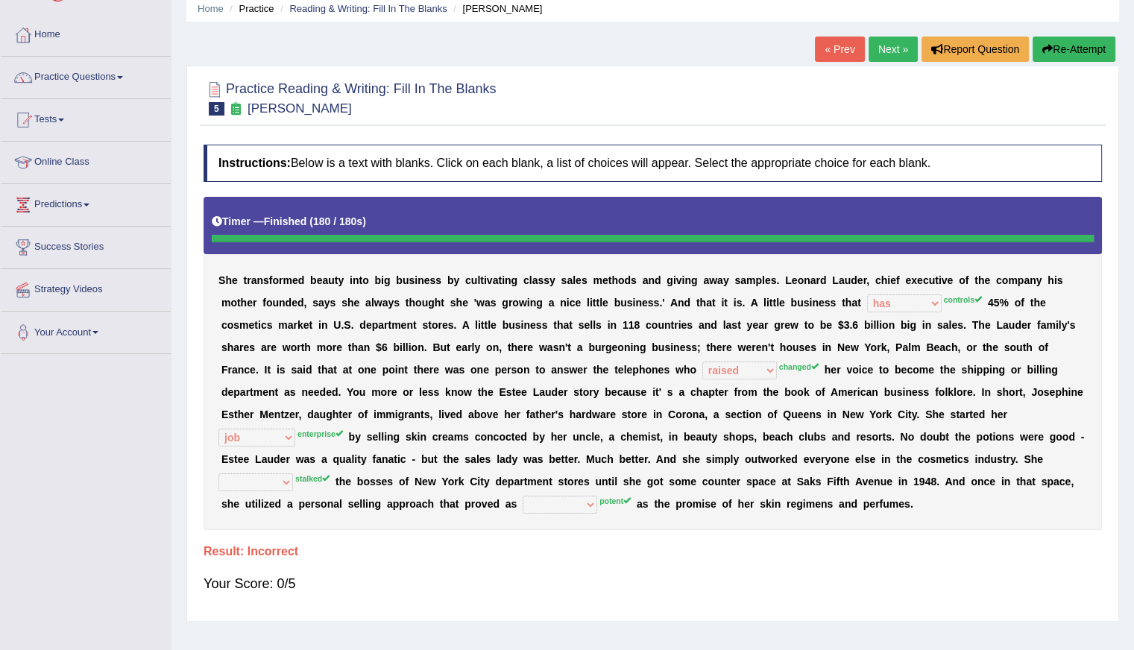
scroll to position [0, 0]
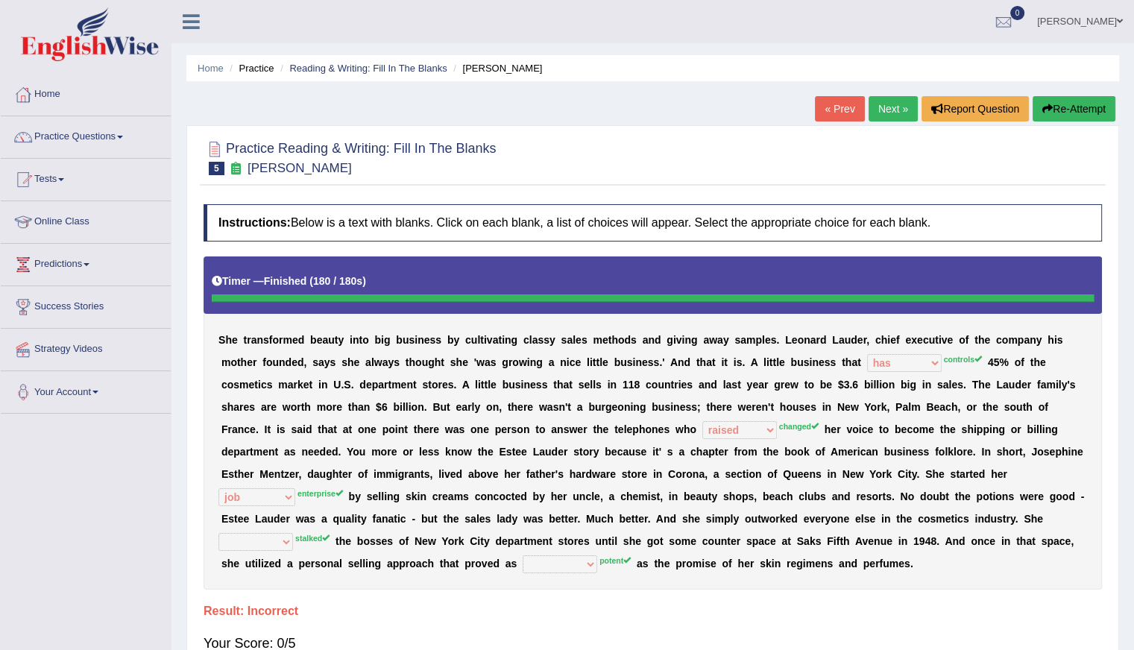
click at [1064, 107] on button "Re-Attempt" at bounding box center [1074, 108] width 83 height 25
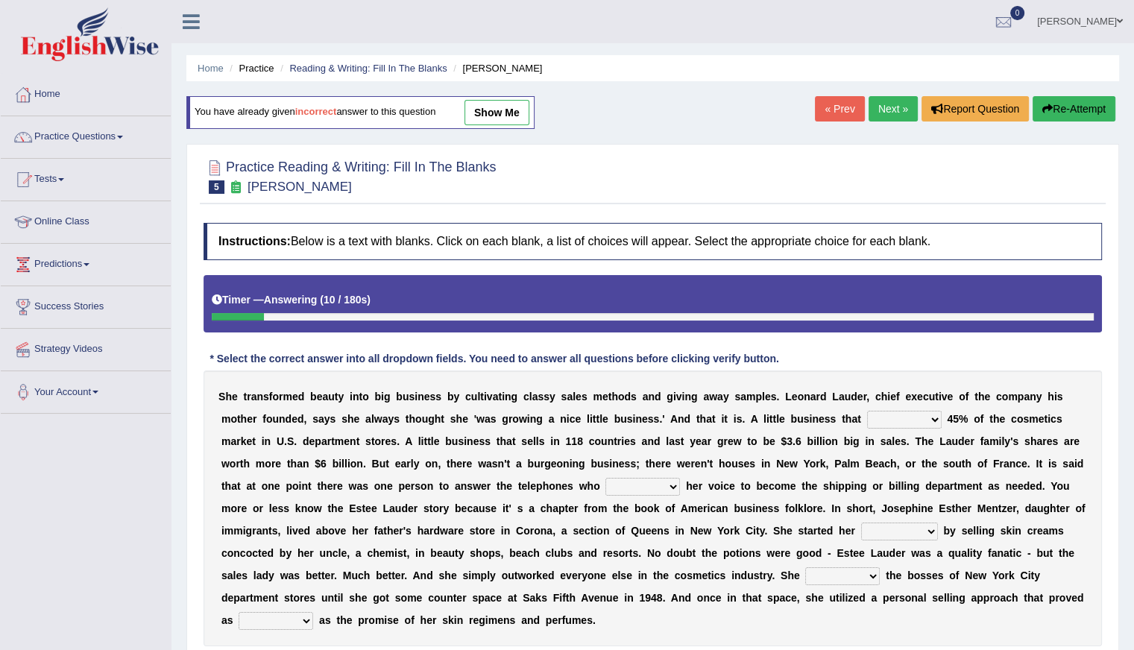
scroll to position [75, 0]
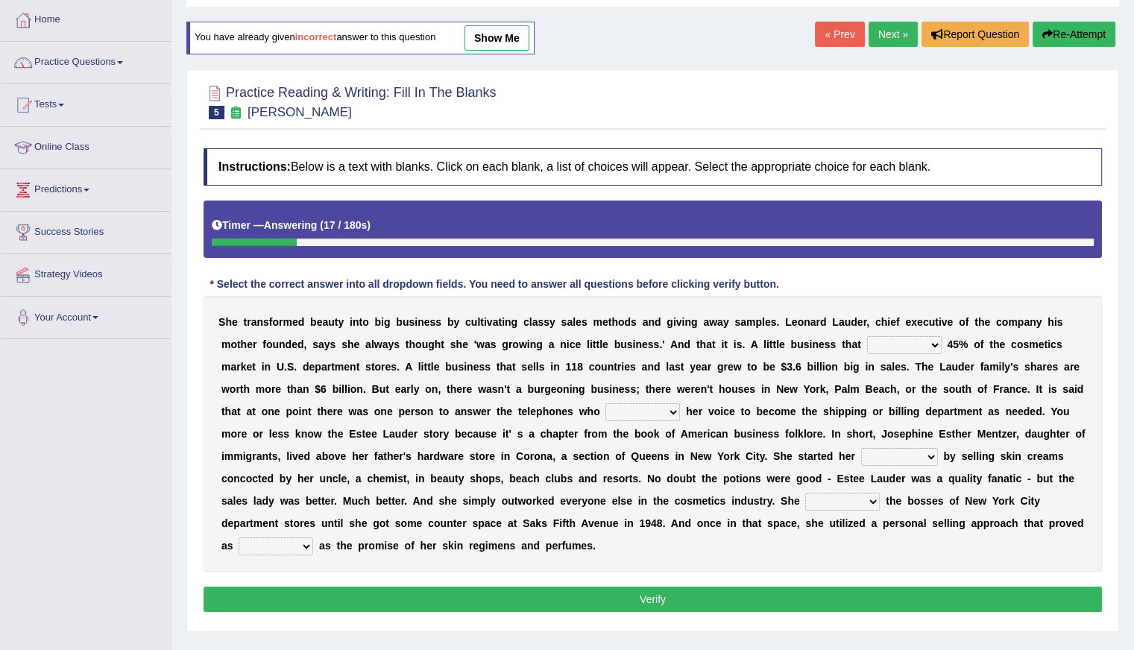
click at [934, 350] on select "has controls makes maintains" at bounding box center [904, 345] width 75 height 18
select select "controls"
click at [867, 336] on select "has controls makes maintains" at bounding box center [904, 345] width 75 height 18
click at [673, 412] on select "switched changed raised used" at bounding box center [643, 412] width 75 height 18
select select "changed"
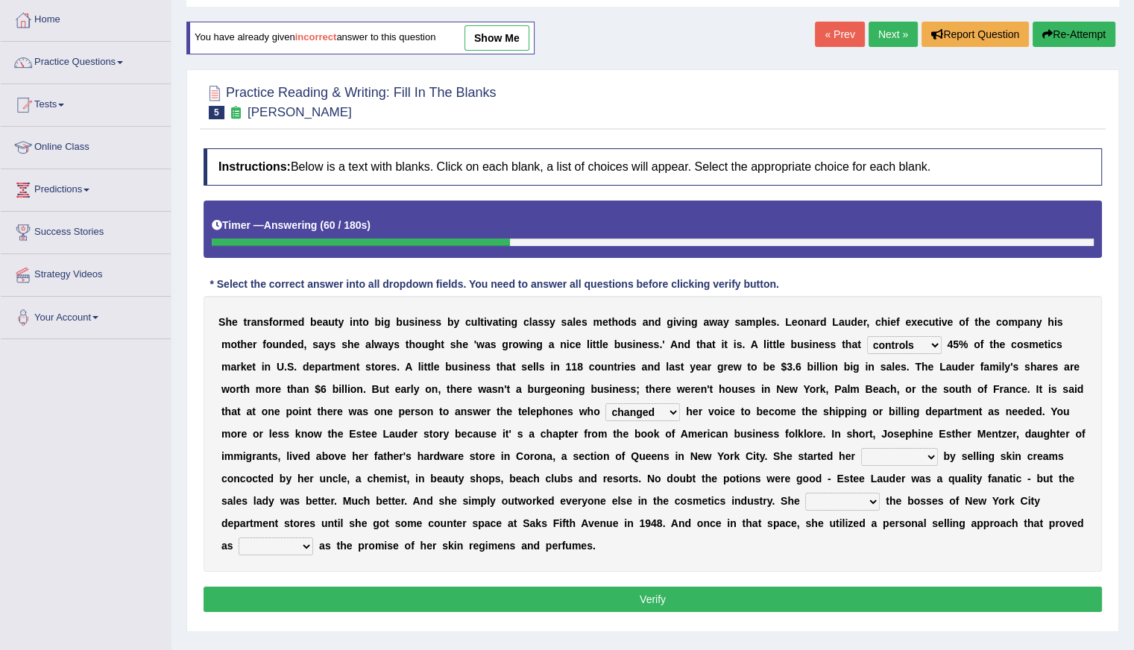
click at [606, 403] on select "switched changed raised used" at bounding box center [643, 412] width 75 height 18
click at [928, 464] on div "S h e t r a n s f o r m e d b e a u t y i n t o b i g b u s i n e s s b y c u l…" at bounding box center [653, 434] width 899 height 276
click at [928, 455] on select "job institute companion enterprise" at bounding box center [899, 457] width 77 height 18
select select "enterprise"
click at [861, 448] on select "job institute companion enterprise" at bounding box center [899, 457] width 77 height 18
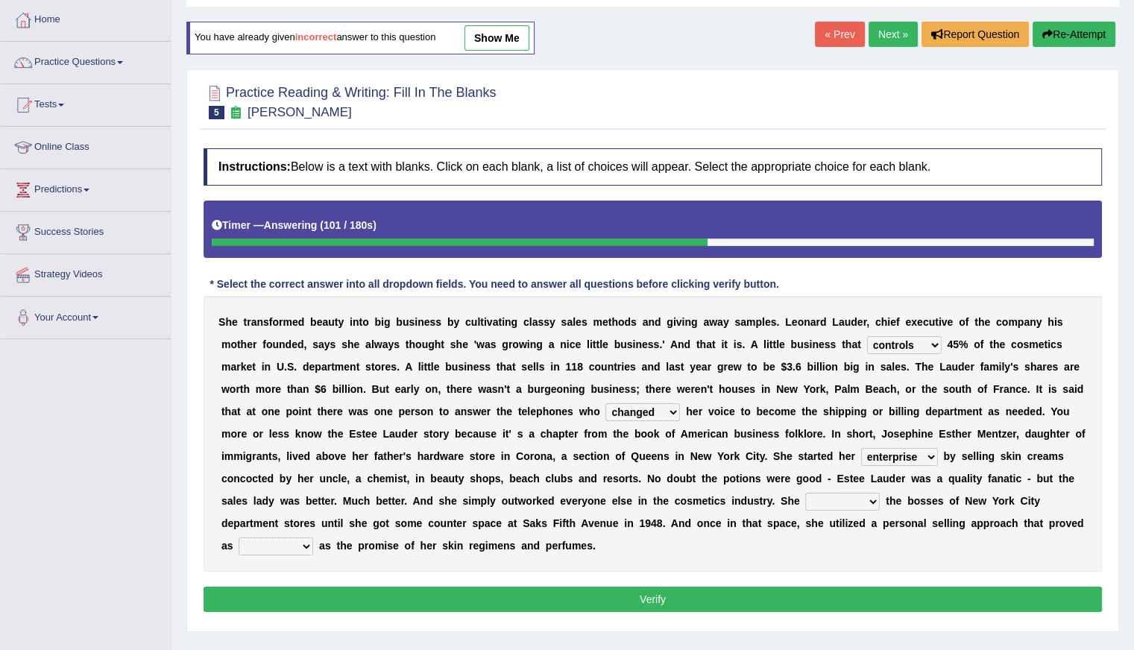
click at [864, 499] on select "stated bridged stalked heaved" at bounding box center [842, 502] width 75 height 18
select select "stated"
click at [805, 493] on select "stated bridged stalked heaved" at bounding box center [842, 502] width 75 height 18
click at [307, 549] on select "potent ruthless potential expensive" at bounding box center [276, 547] width 75 height 18
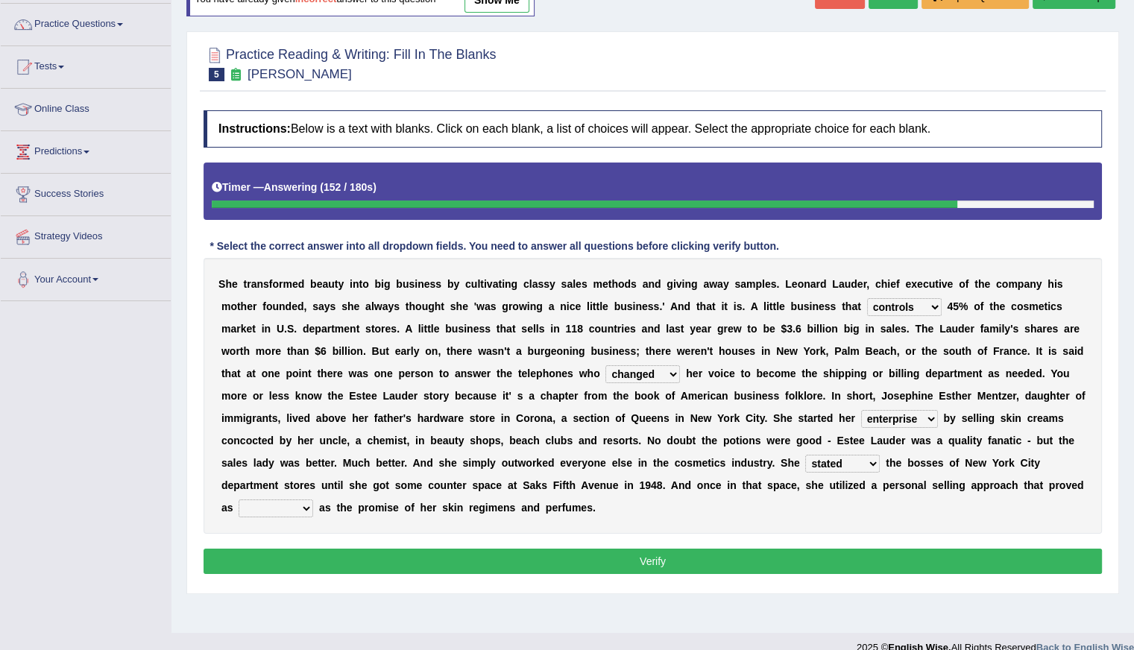
scroll to position [133, 0]
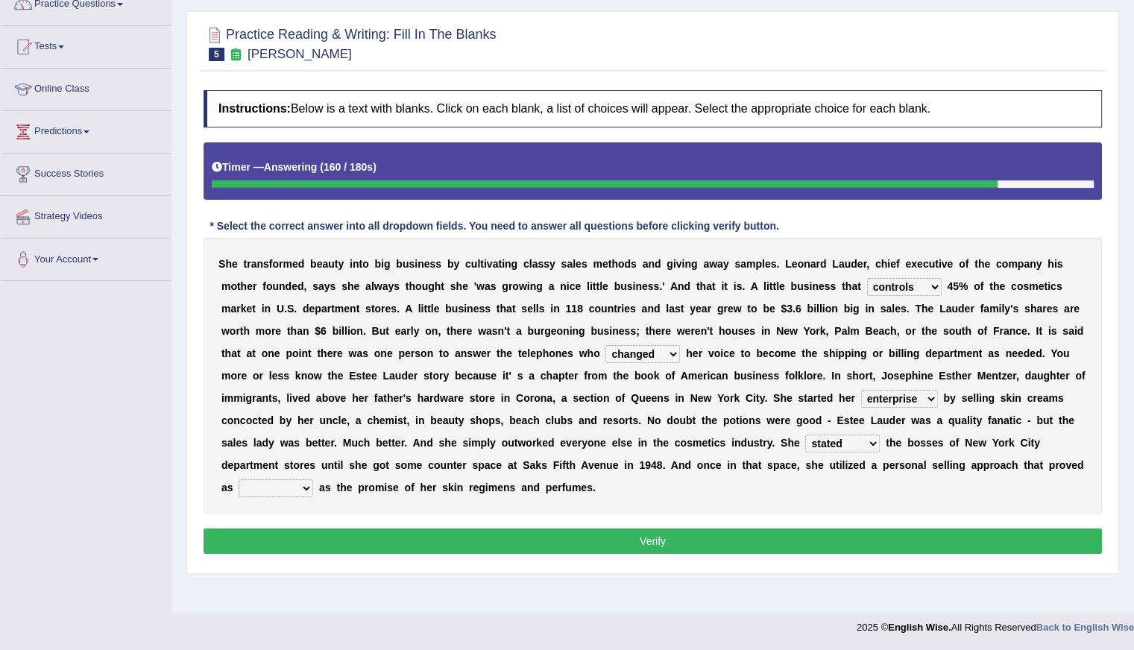
click at [309, 482] on select "potent ruthless potential expensive" at bounding box center [276, 488] width 75 height 18
select select "potent"
click at [239, 479] on select "potent ruthless potential expensive" at bounding box center [276, 488] width 75 height 18
click at [301, 486] on select "potent ruthless potential expensive" at bounding box center [276, 488] width 75 height 18
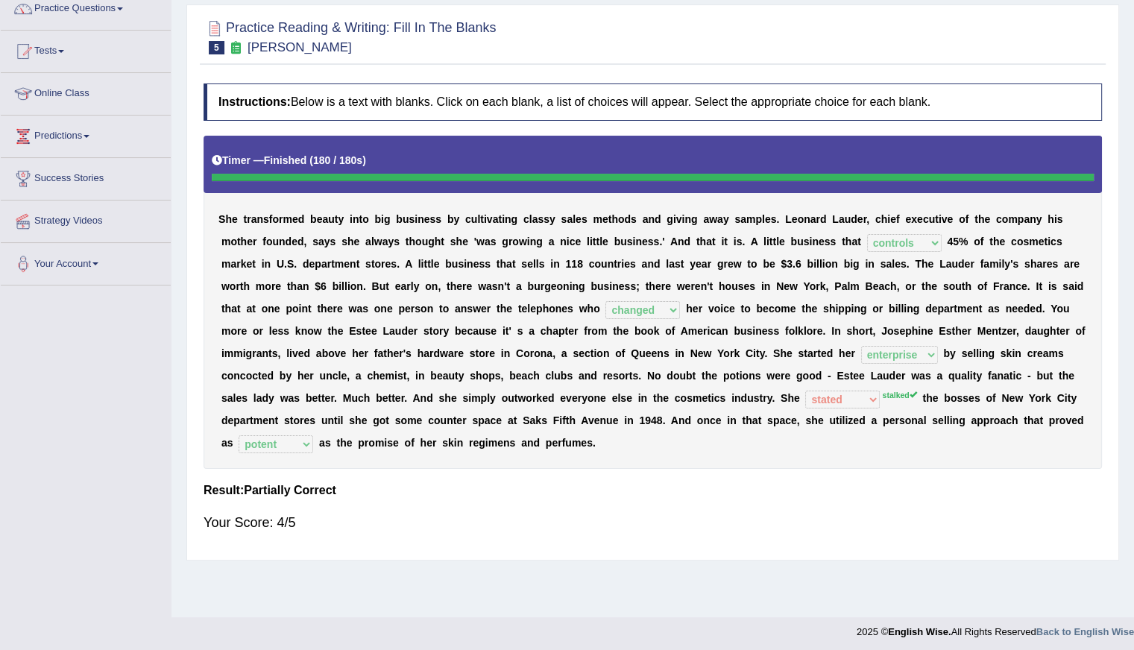
scroll to position [0, 0]
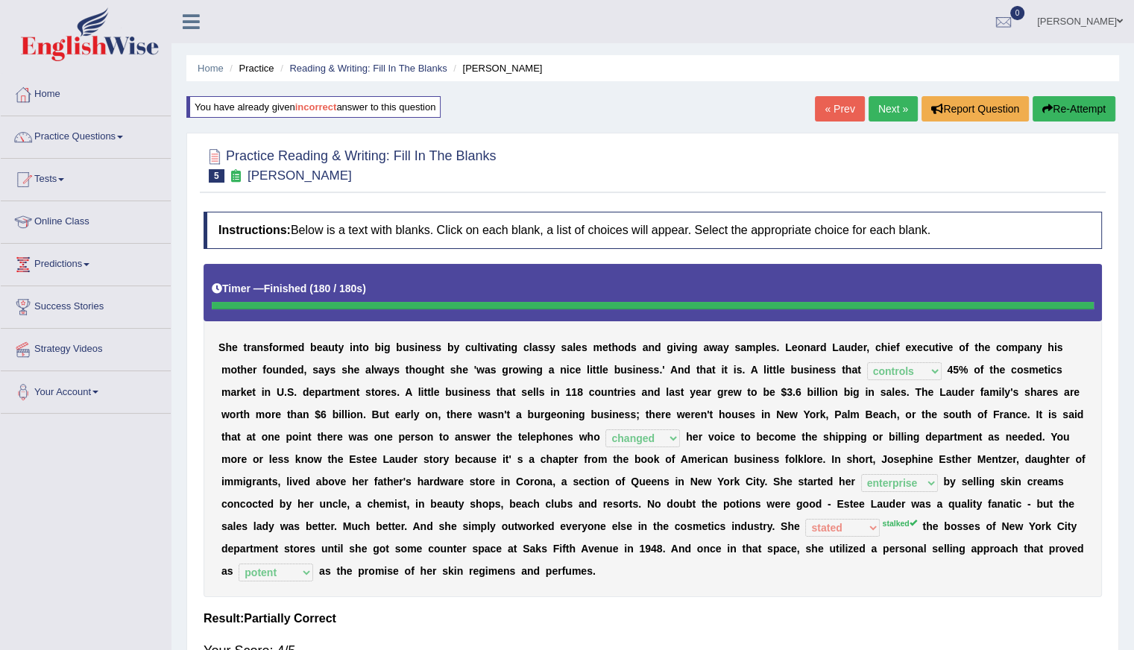
click at [887, 119] on link "Next »" at bounding box center [893, 108] width 49 height 25
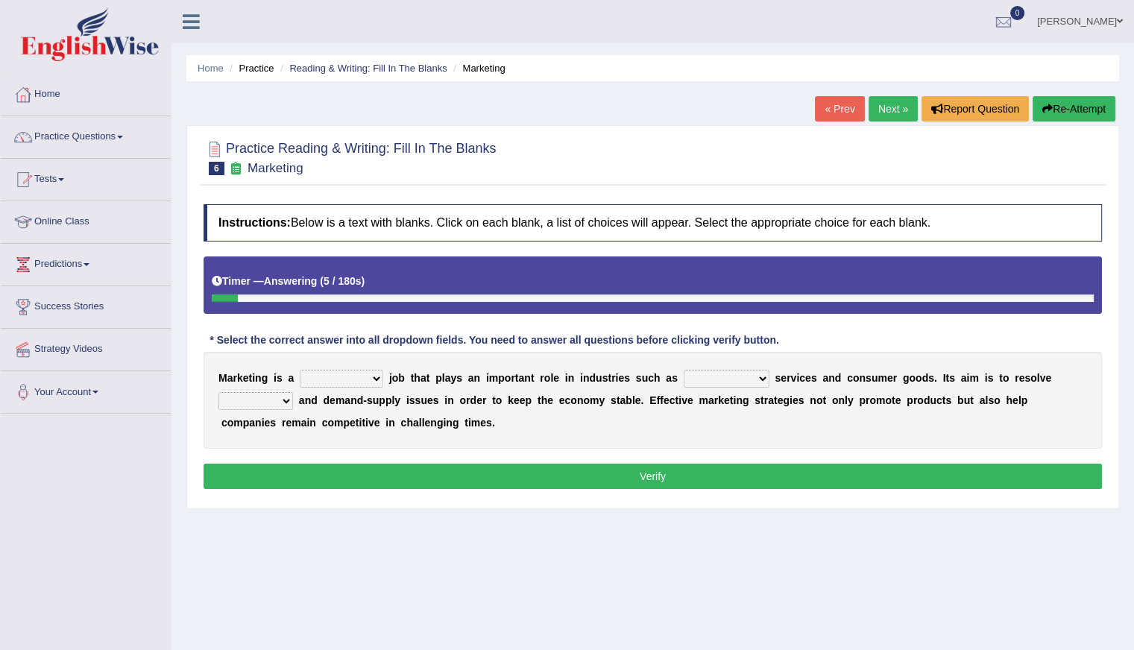
click at [376, 374] on select "professional flexible parochial descriptive" at bounding box center [342, 379] width 84 height 18
select select "flexible"
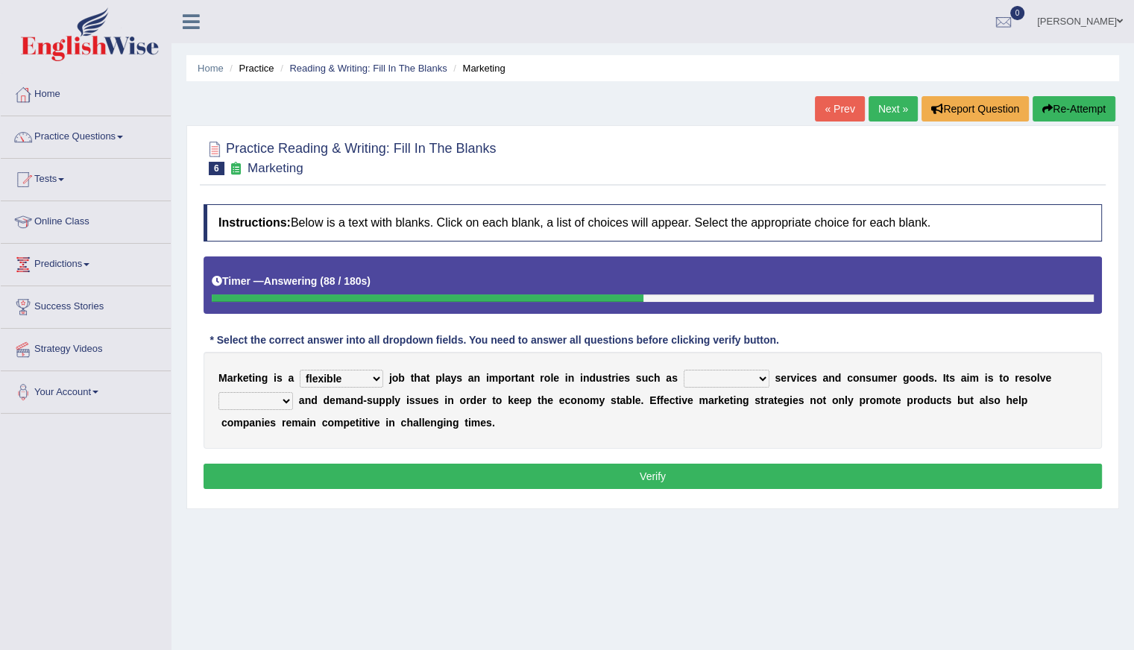
click at [300, 370] on select "professional flexible parochial descriptive" at bounding box center [342, 379] width 84 height 18
click at [374, 375] on select "professional flexible parochial descriptive" at bounding box center [342, 379] width 84 height 18
click at [549, 503] on div "Practice Reading & Writing: Fill In The Blanks 6 Marketing Instructions: Below …" at bounding box center [652, 317] width 933 height 384
click at [760, 375] on select "civil financial conventional foremost" at bounding box center [727, 379] width 86 height 18
select select "financial"
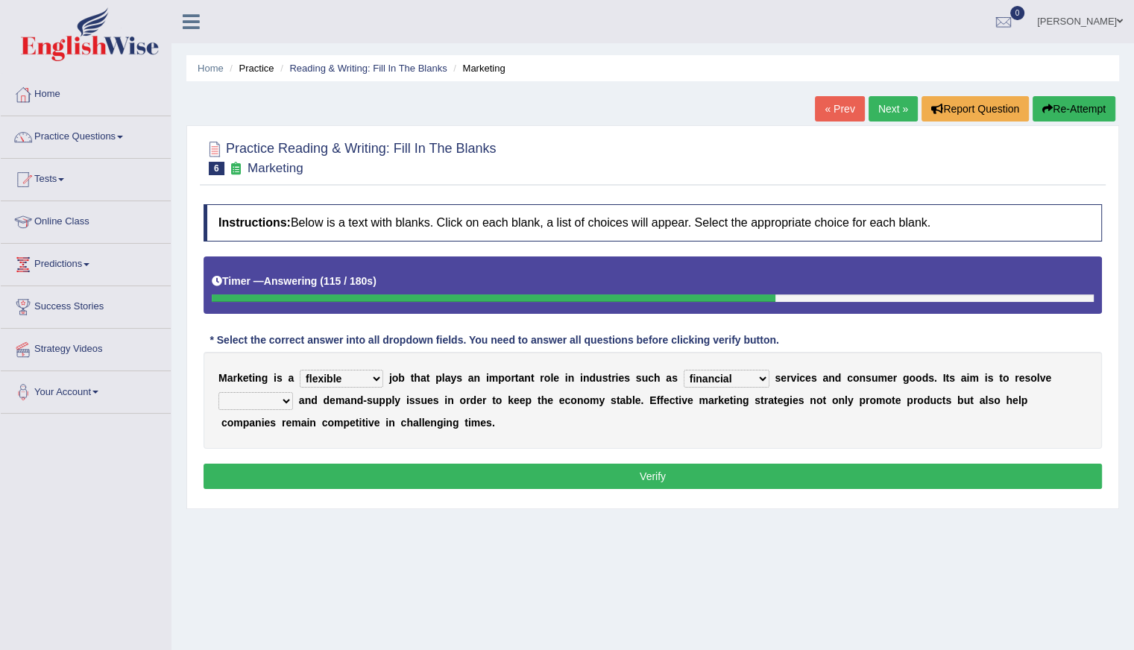
click at [684, 370] on select "civil financial conventional foremost" at bounding box center [727, 379] width 86 height 18
click at [289, 394] on select "imbalance excess symmetry budget" at bounding box center [255, 401] width 75 height 18
select select "imbalance"
click at [218, 392] on select "imbalance excess symmetry budget" at bounding box center [255, 401] width 75 height 18
click at [290, 402] on select "imbalance excess symmetry budget" at bounding box center [255, 401] width 75 height 18
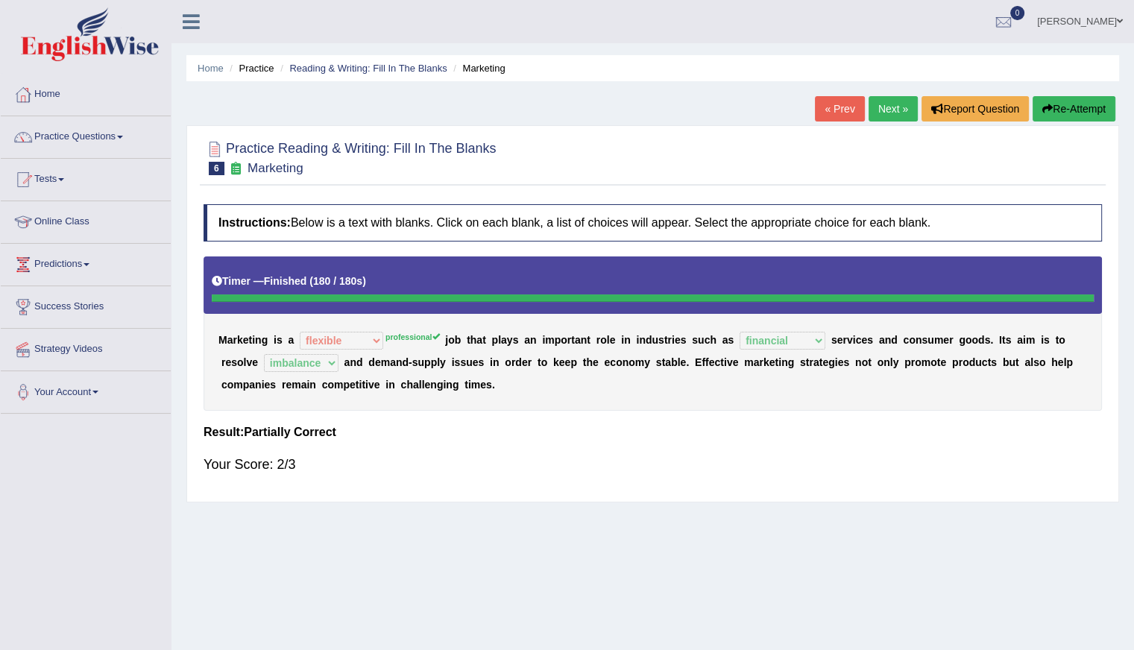
click at [878, 113] on link "Next »" at bounding box center [893, 108] width 49 height 25
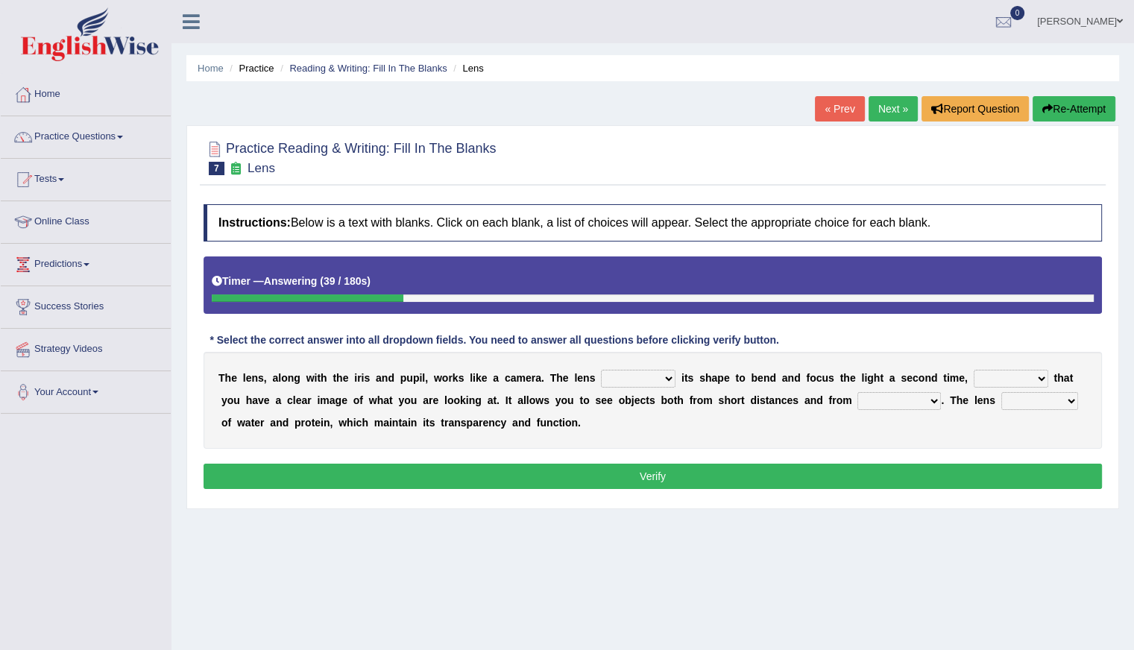
click at [1092, 107] on button "Re-Attempt" at bounding box center [1074, 108] width 83 height 25
click at [356, 372] on b "i" at bounding box center [355, 378] width 3 height 12
drag, startPoint x: 352, startPoint y: 368, endPoint x: 383, endPoint y: 379, distance: 32.6
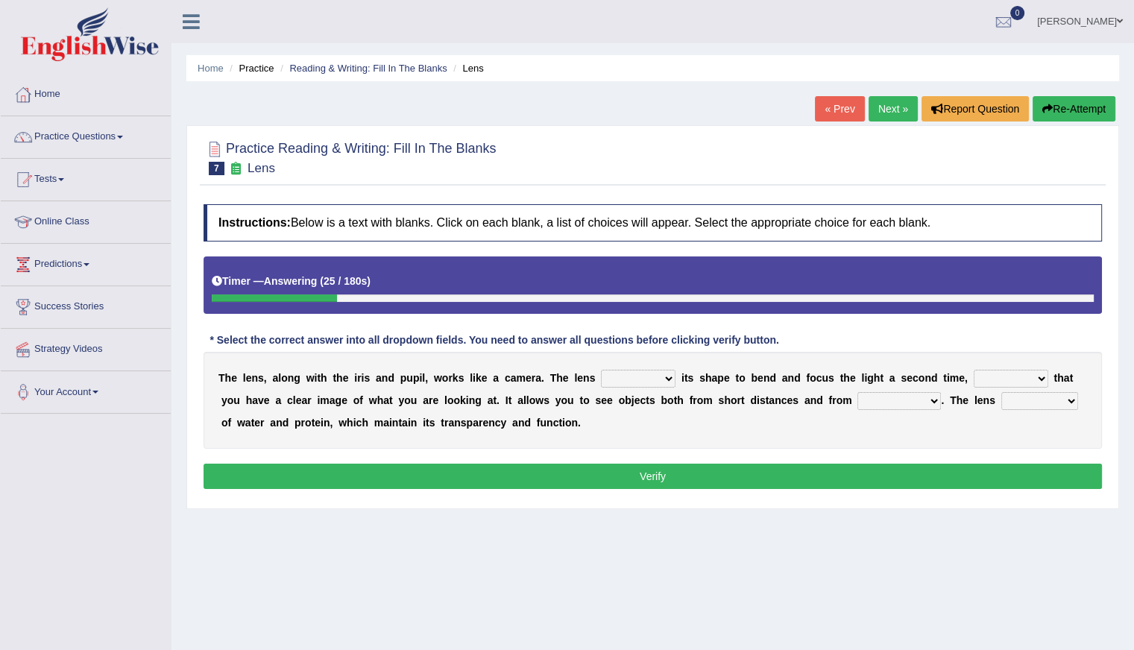
click at [383, 379] on div "T h e l e n s , a l o n g w i t h t h e i r i s a n d p u p i l , w o r k s l i…" at bounding box center [653, 400] width 899 height 97
click at [670, 377] on select "adjusts shows selects presents" at bounding box center [638, 379] width 75 height 18
click at [601, 370] on select "adjusts shows selects presents" at bounding box center [638, 379] width 75 height 18
click at [670, 383] on select "adjusts shows selects presents" at bounding box center [638, 379] width 75 height 18
select select "adjusts"
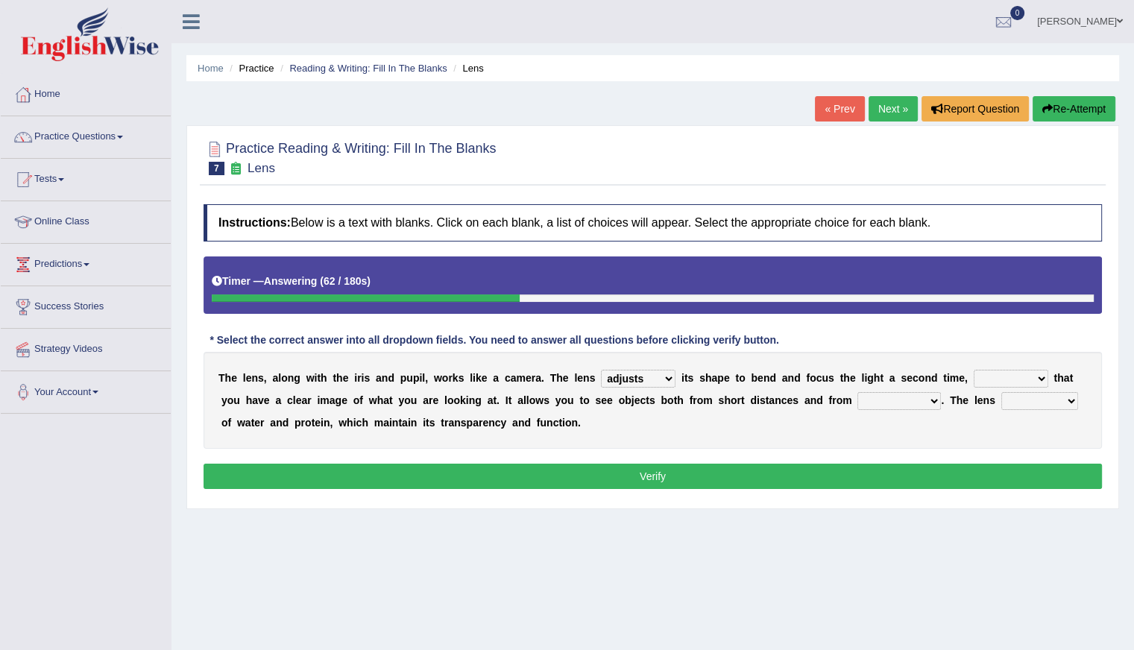
click at [601, 370] on select "adjusts shows selects presents" at bounding box center [638, 379] width 75 height 18
click at [1037, 378] on select "ensures to ensure ensure ensured" at bounding box center [1011, 379] width 75 height 18
select select "ensured"
click at [974, 370] on select "ensures to ensure ensure ensured" at bounding box center [1011, 379] width 75 height 18
click at [937, 398] on select "far away in between further apart all along" at bounding box center [900, 401] width 84 height 18
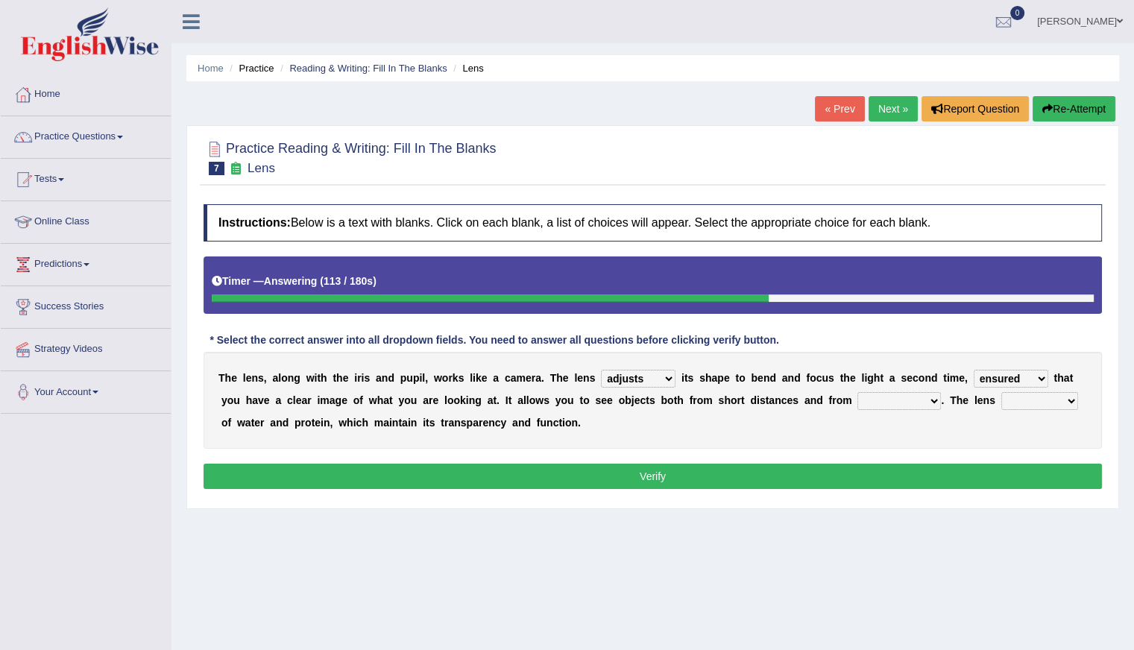
select select "far away"
click at [858, 392] on select "far away in between further apart all along" at bounding box center [900, 401] width 84 height 18
click at [1073, 397] on select "constitutes comprises composes consists" at bounding box center [1039, 401] width 77 height 18
select select "composes"
click at [1001, 392] on select "constitutes comprises composes consists" at bounding box center [1039, 401] width 77 height 18
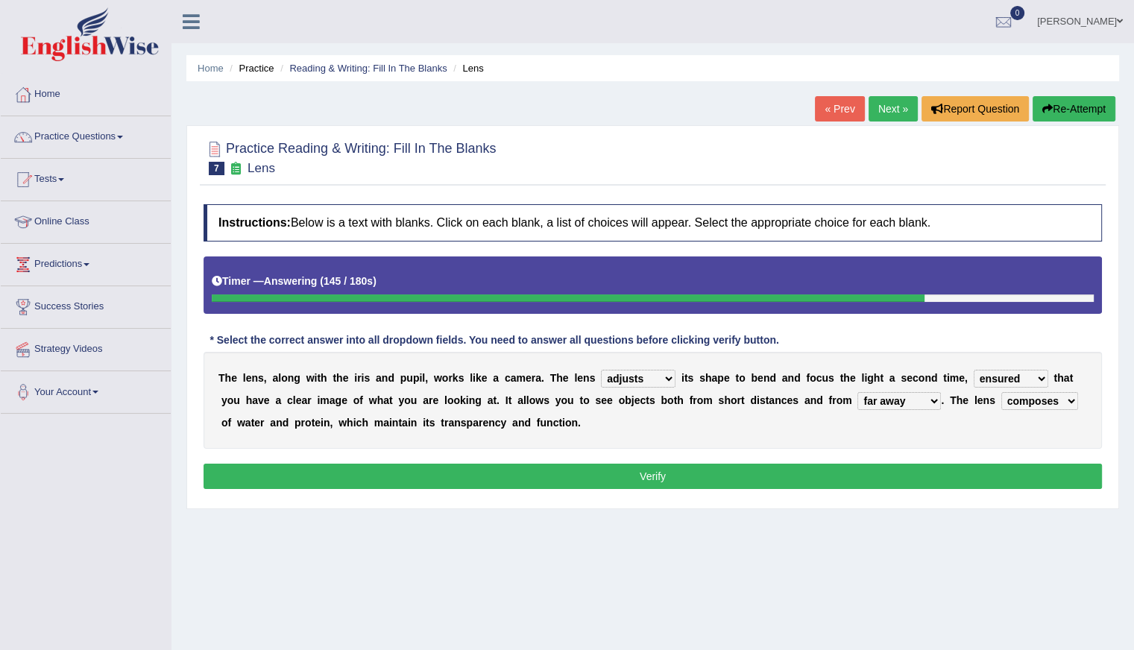
drag, startPoint x: 687, startPoint y: 474, endPoint x: 688, endPoint y: 444, distance: 29.8
click at [688, 470] on button "Verify" at bounding box center [653, 476] width 899 height 25
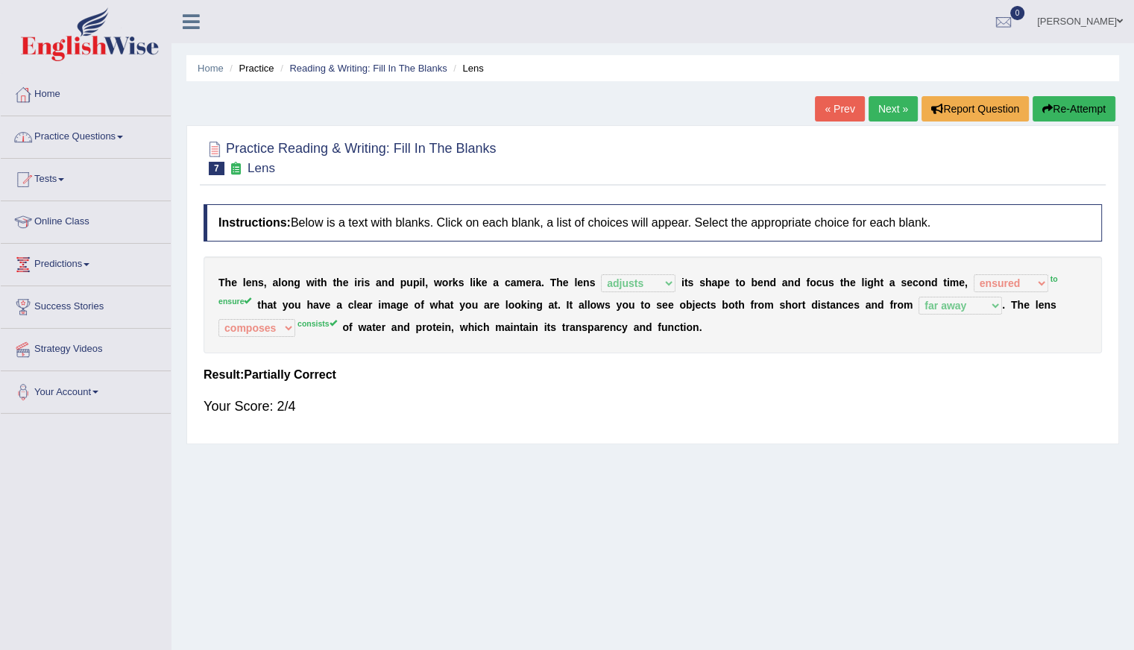
click at [75, 81] on link "Home" at bounding box center [86, 92] width 170 height 37
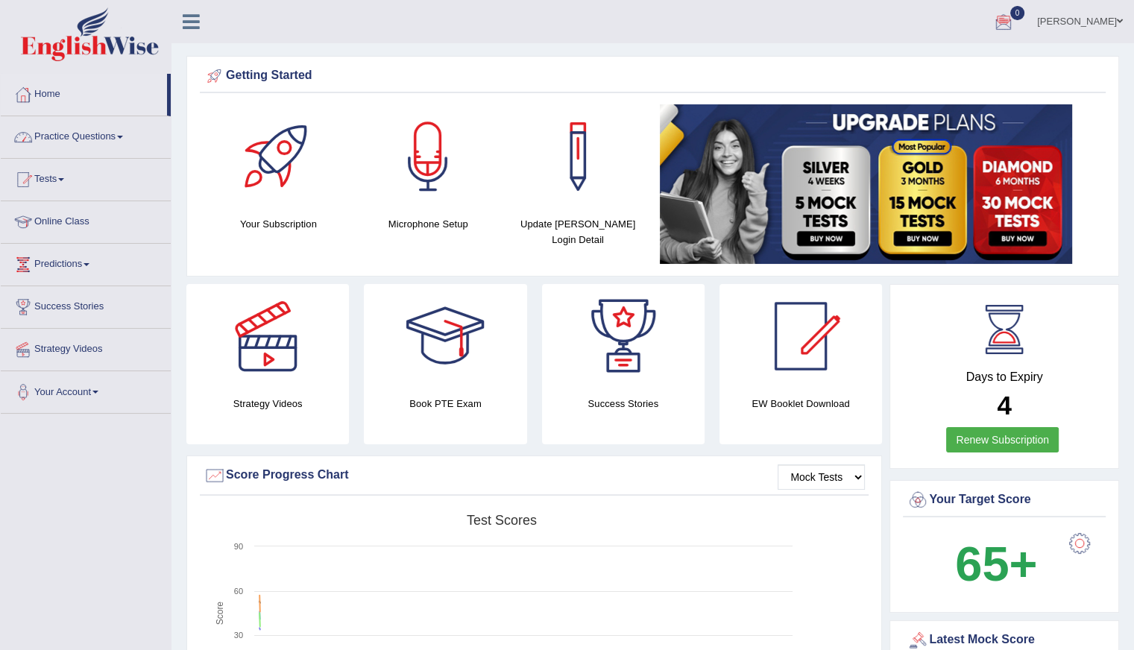
click at [107, 131] on link "Practice Questions" at bounding box center [86, 134] width 170 height 37
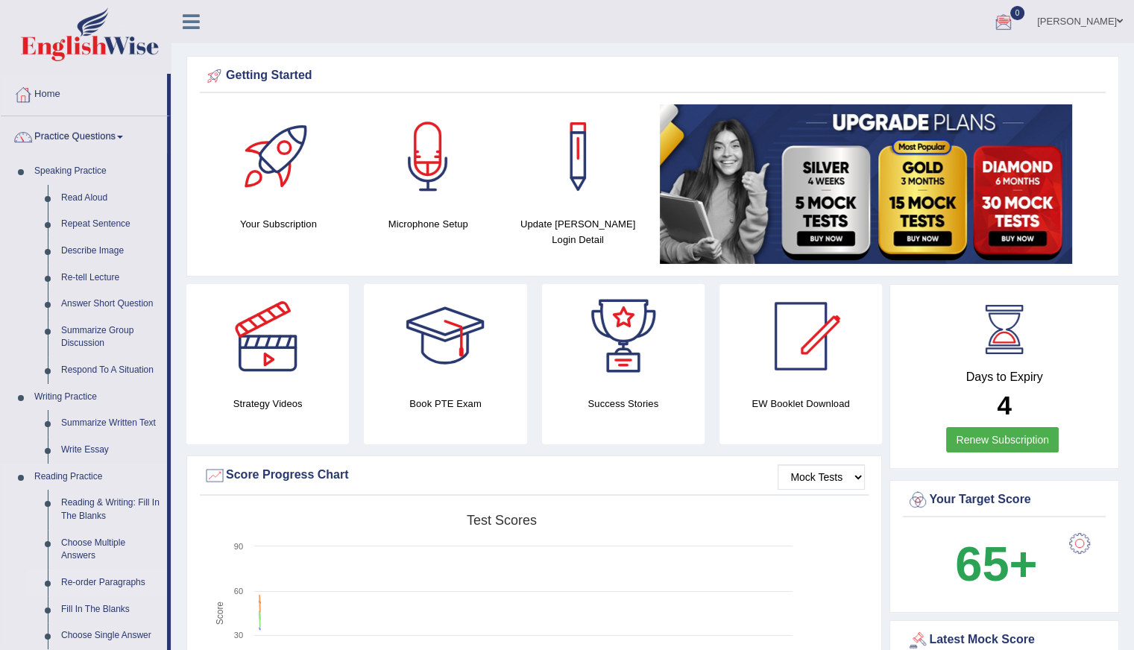
click at [97, 582] on link "Re-order Paragraphs" at bounding box center [110, 583] width 113 height 27
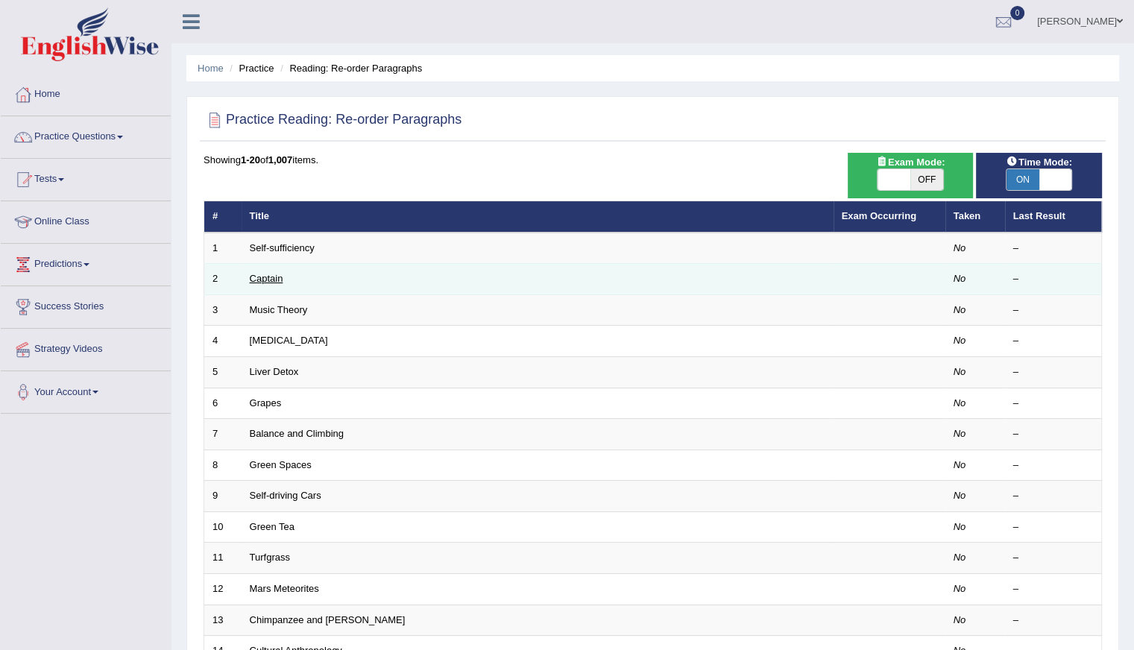
click at [265, 276] on link "Captain" at bounding box center [267, 278] width 34 height 11
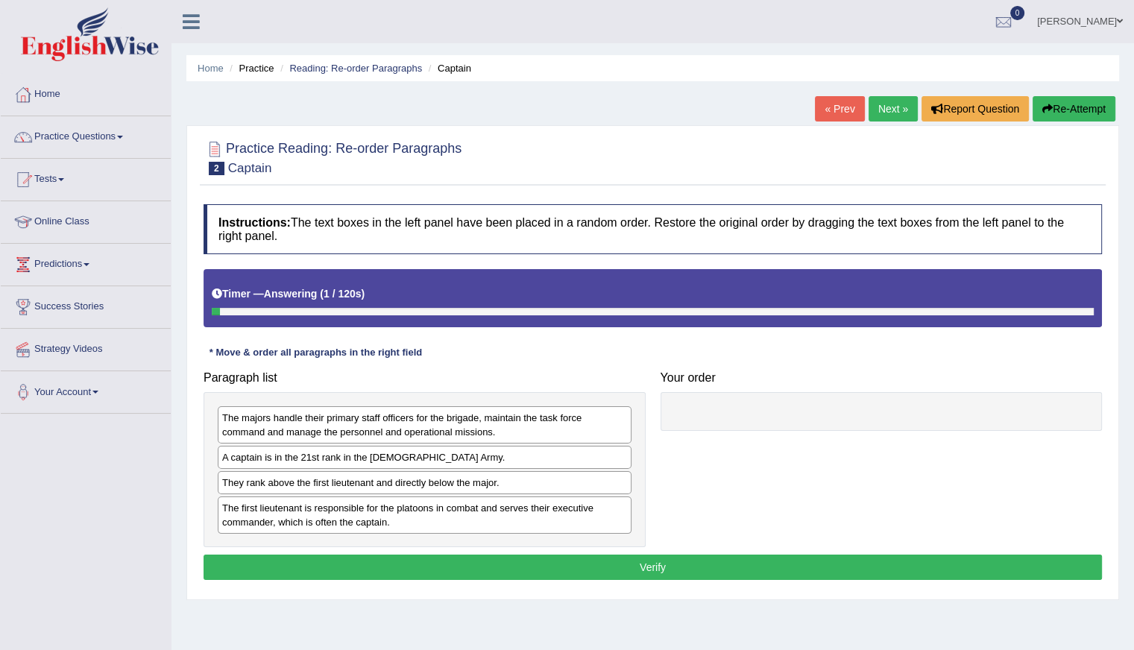
scroll to position [75, 0]
